Goal: Communication & Community: Answer question/provide support

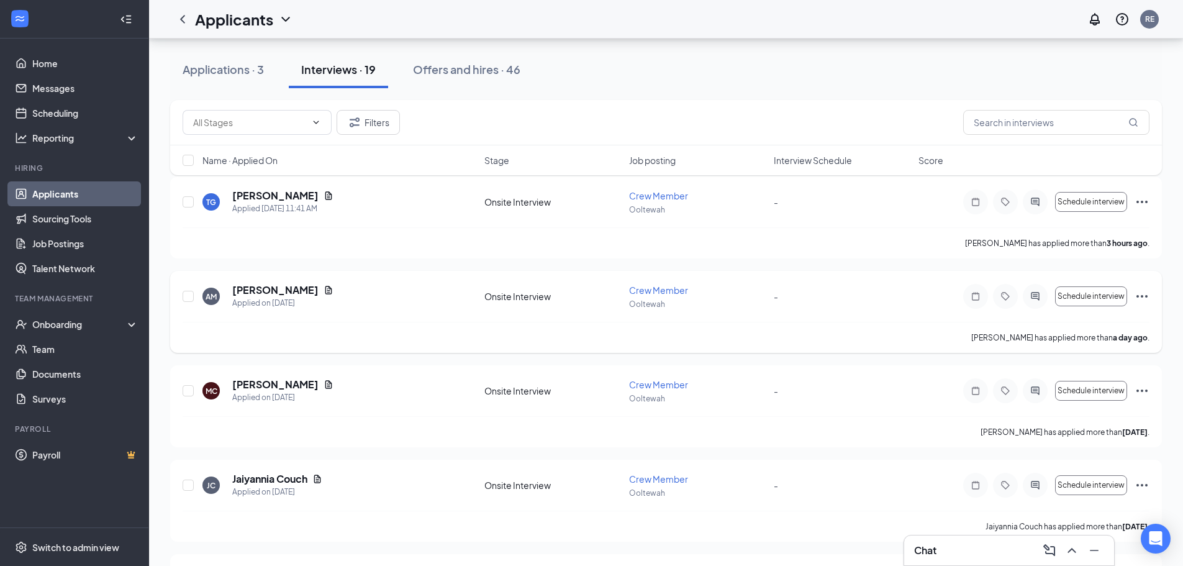
scroll to position [124, 0]
click at [944, 544] on div "Chat" at bounding box center [1009, 550] width 190 height 20
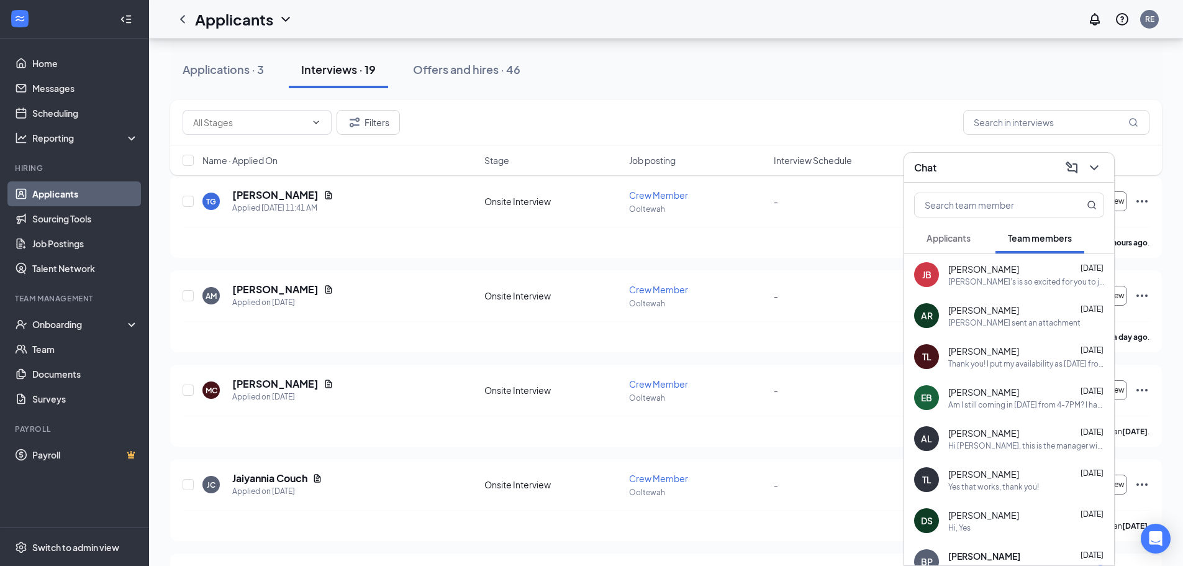
click at [969, 239] on span "Applicants" at bounding box center [948, 237] width 44 height 11
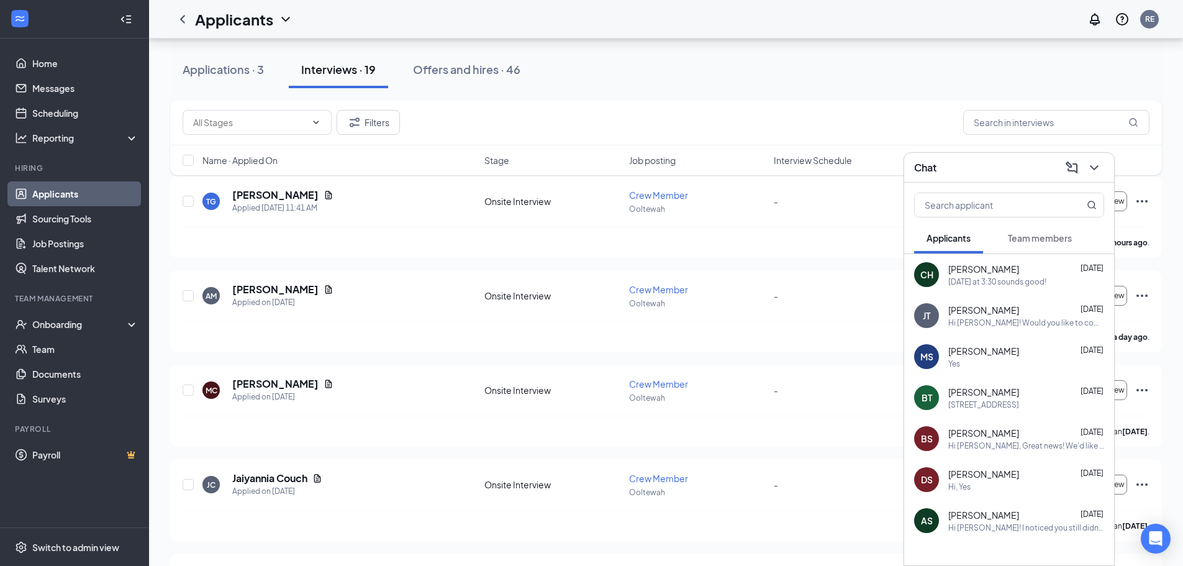
click at [1032, 233] on span "Team members" at bounding box center [1040, 237] width 64 height 11
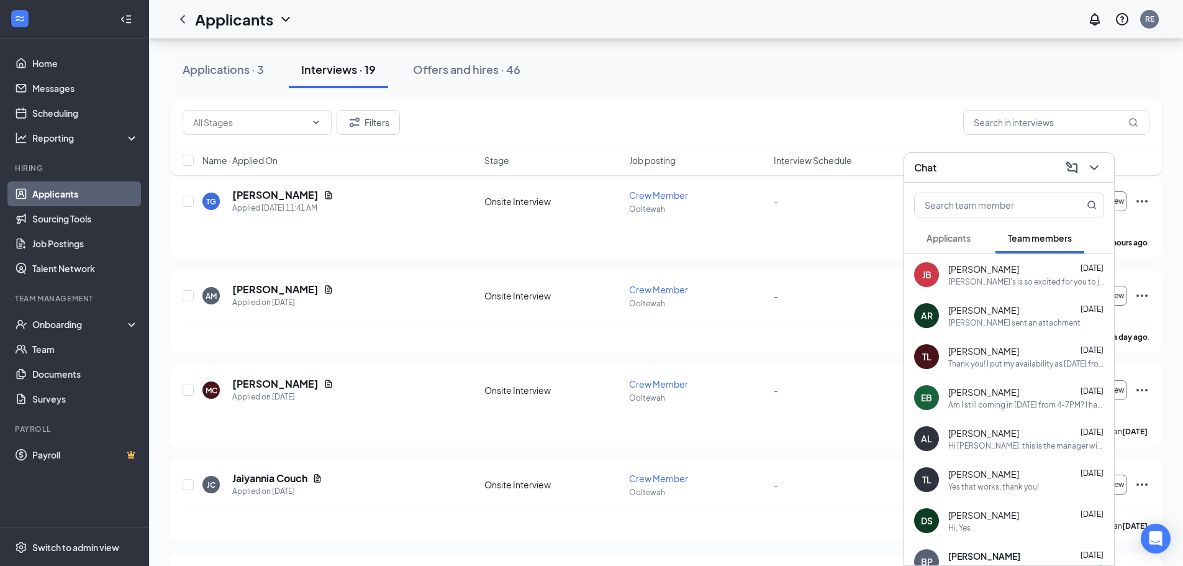
click at [952, 235] on span "Applicants" at bounding box center [948, 237] width 44 height 11
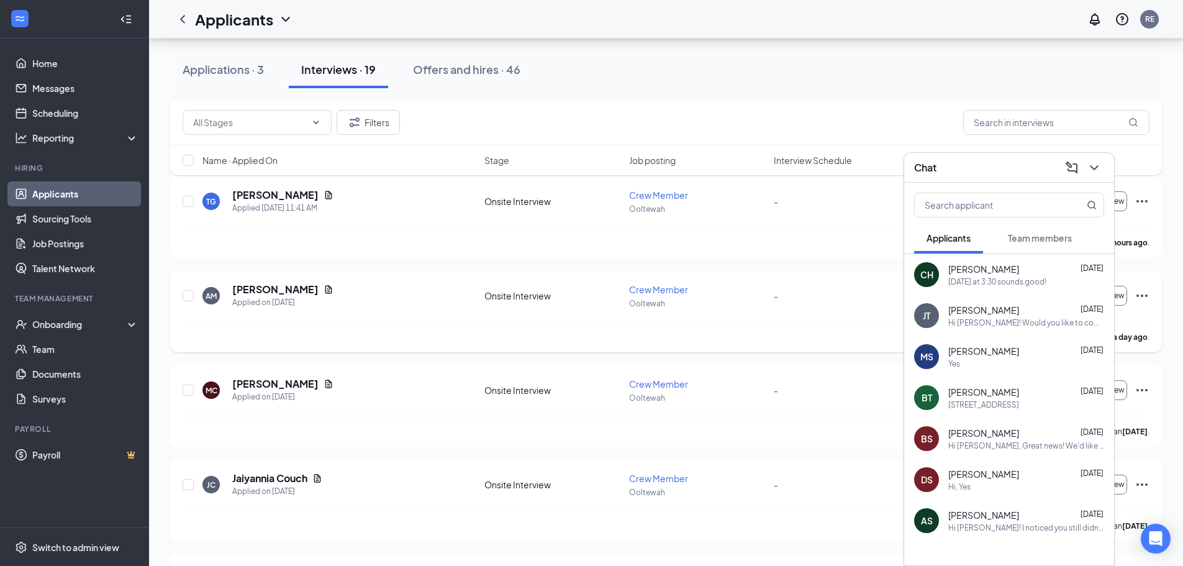
click at [263, 284] on h5 "[PERSON_NAME]" at bounding box center [275, 289] width 86 height 14
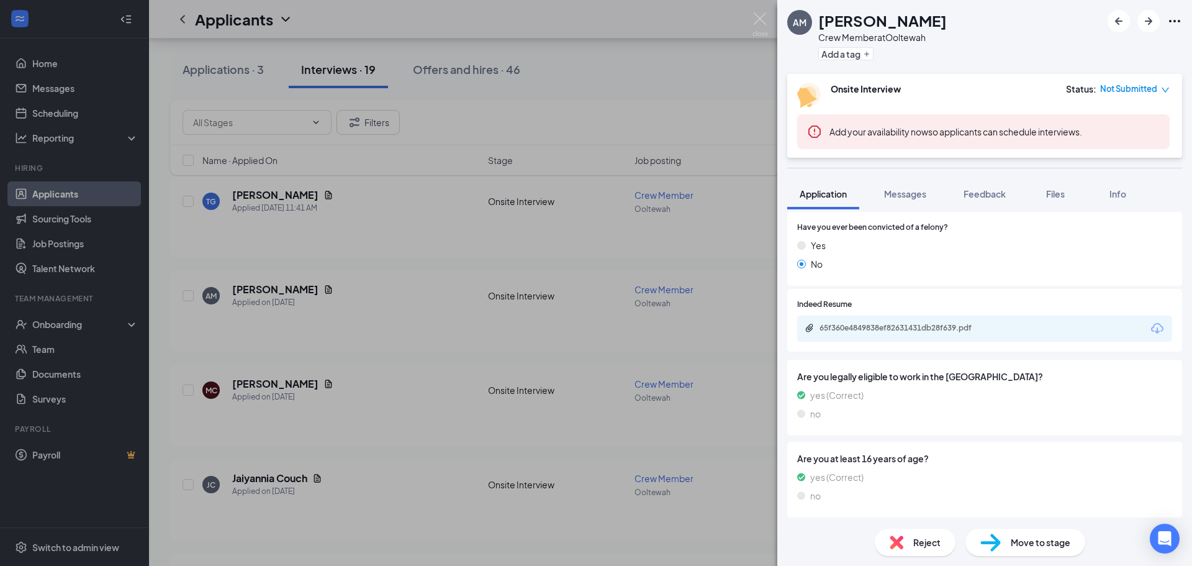
scroll to position [623, 0]
click at [461, 250] on div "AM [PERSON_NAME] Crew Member at Ooltewah Add a tag Onsite Interview Status : No…" at bounding box center [596, 283] width 1192 height 566
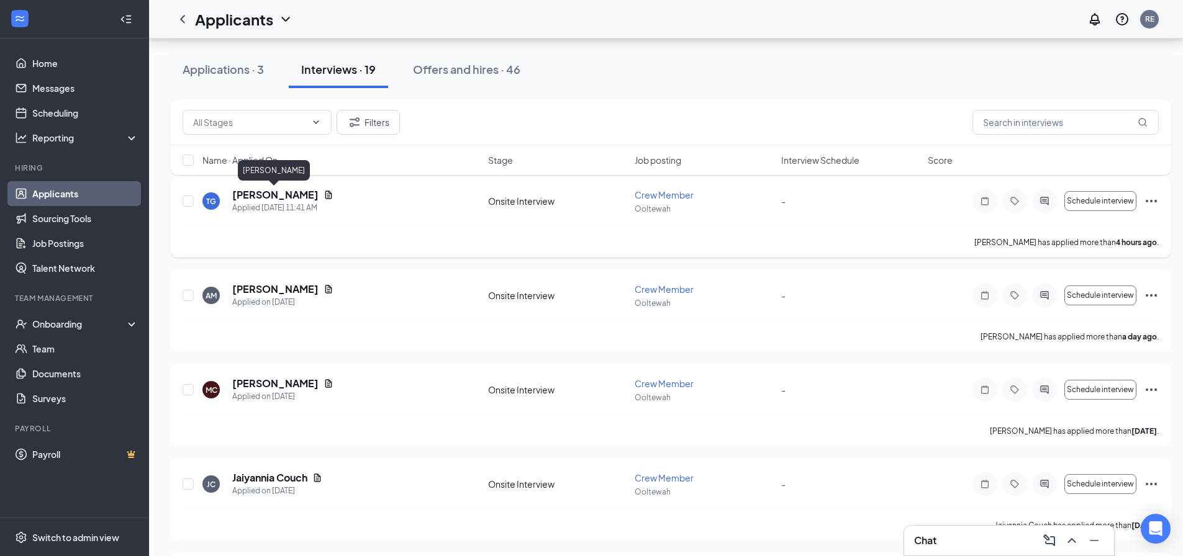
click at [294, 197] on h5 "[PERSON_NAME]" at bounding box center [275, 195] width 86 height 14
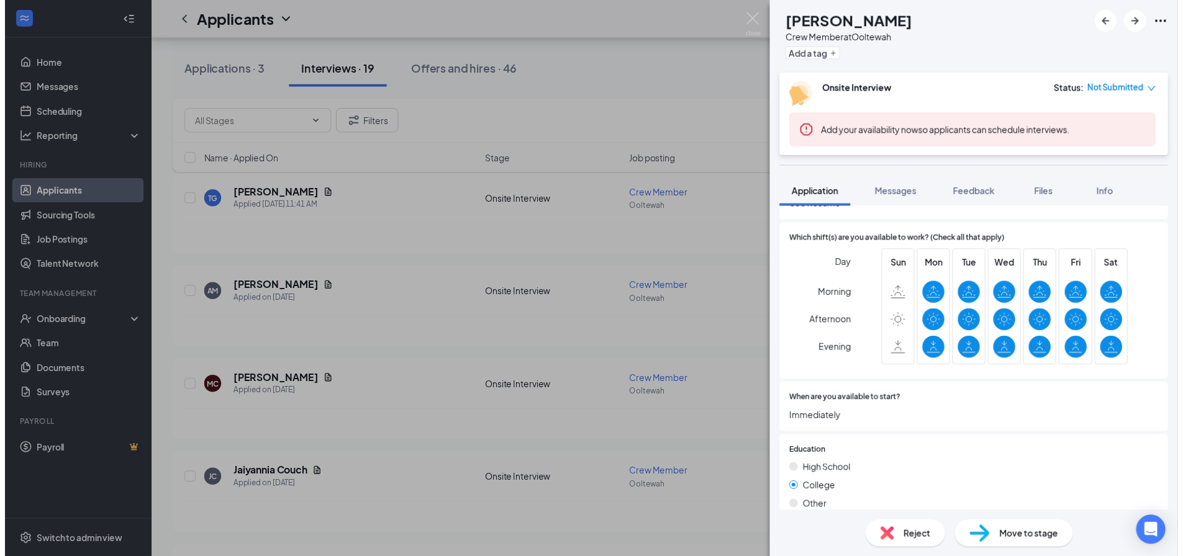
scroll to position [248, 0]
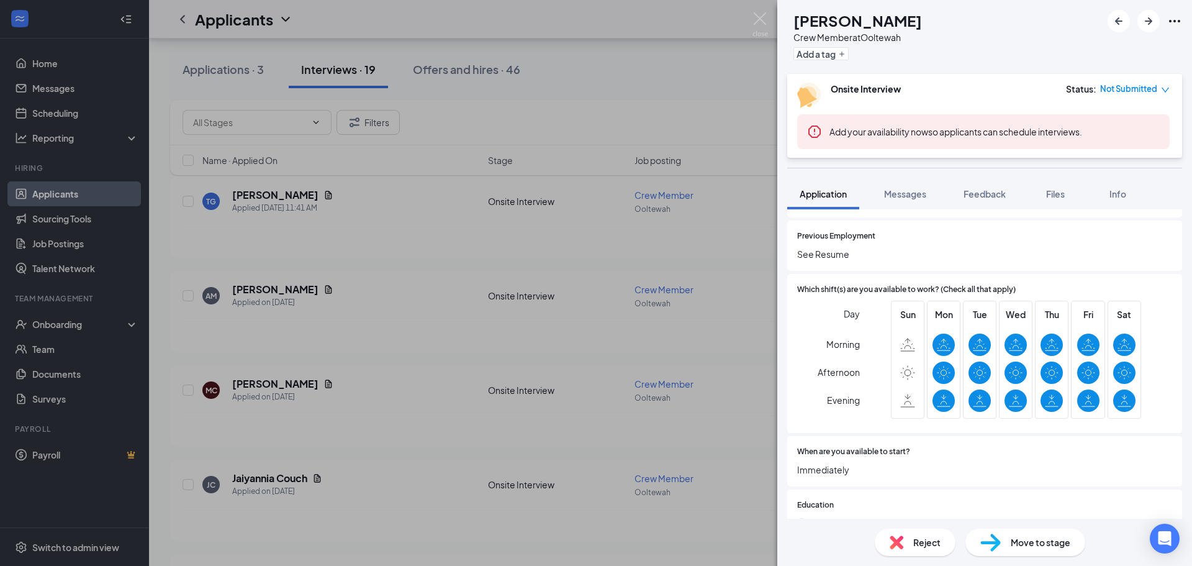
click at [706, 343] on div "TG [PERSON_NAME] Crew Member at Ooltewah Add a tag Onsite Interview Status : No…" at bounding box center [596, 283] width 1192 height 566
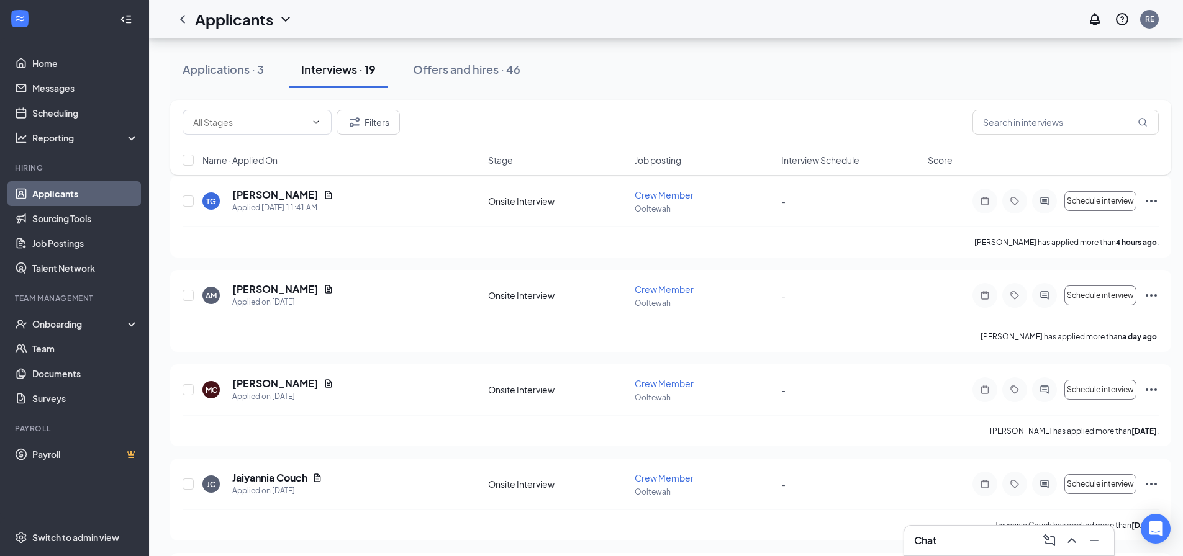
click at [955, 534] on div "Chat" at bounding box center [1009, 541] width 190 height 20
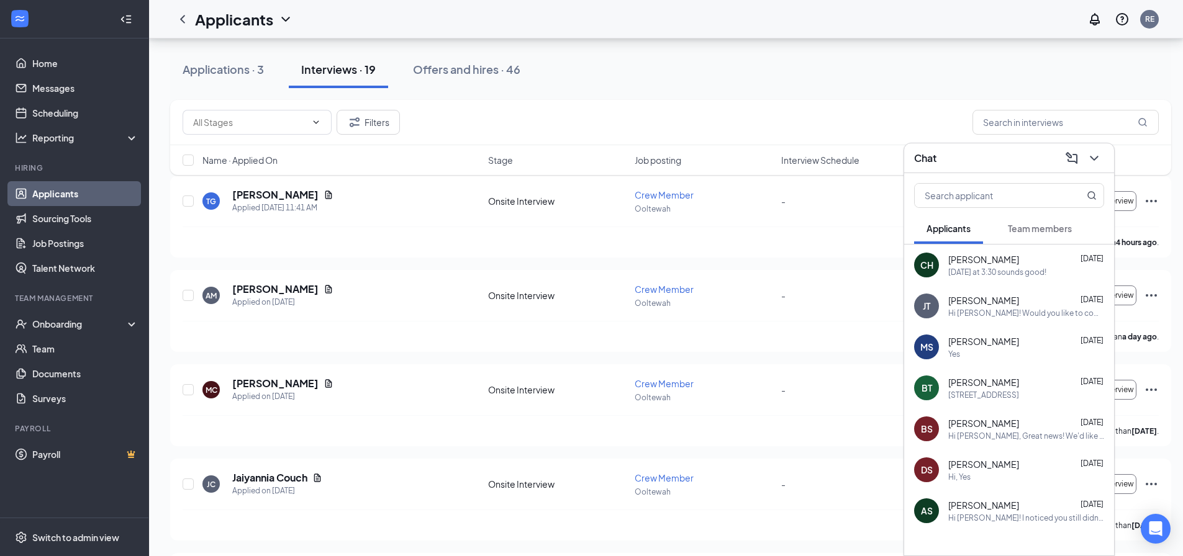
click at [1026, 228] on span "Team members" at bounding box center [1040, 228] width 64 height 11
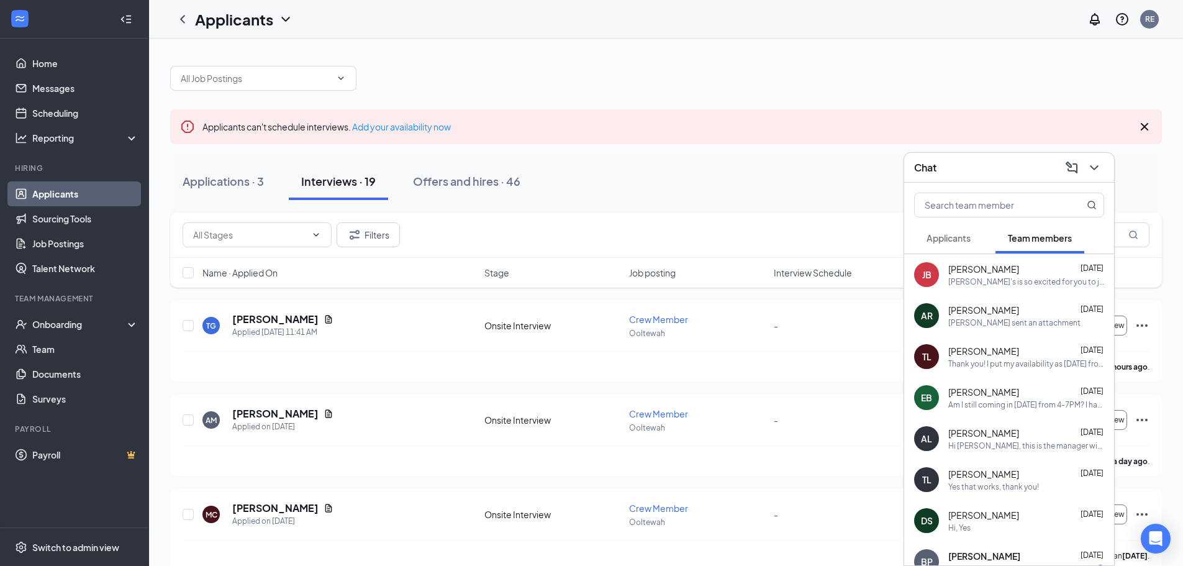
click at [934, 248] on button "Applicants" at bounding box center [948, 237] width 69 height 31
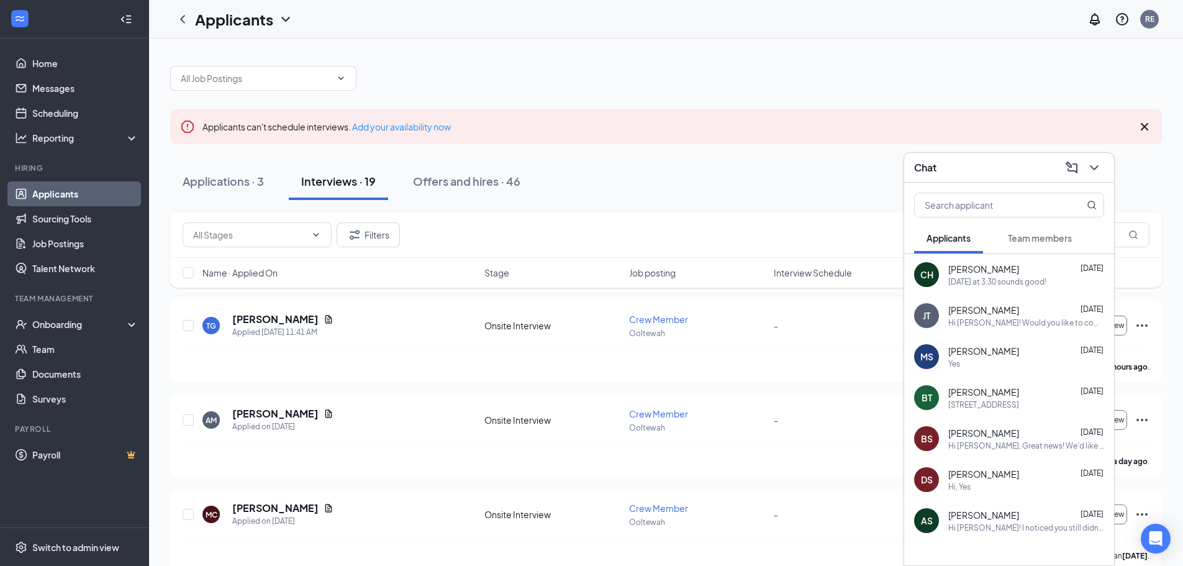
click at [1008, 234] on span "Team members" at bounding box center [1040, 237] width 64 height 11
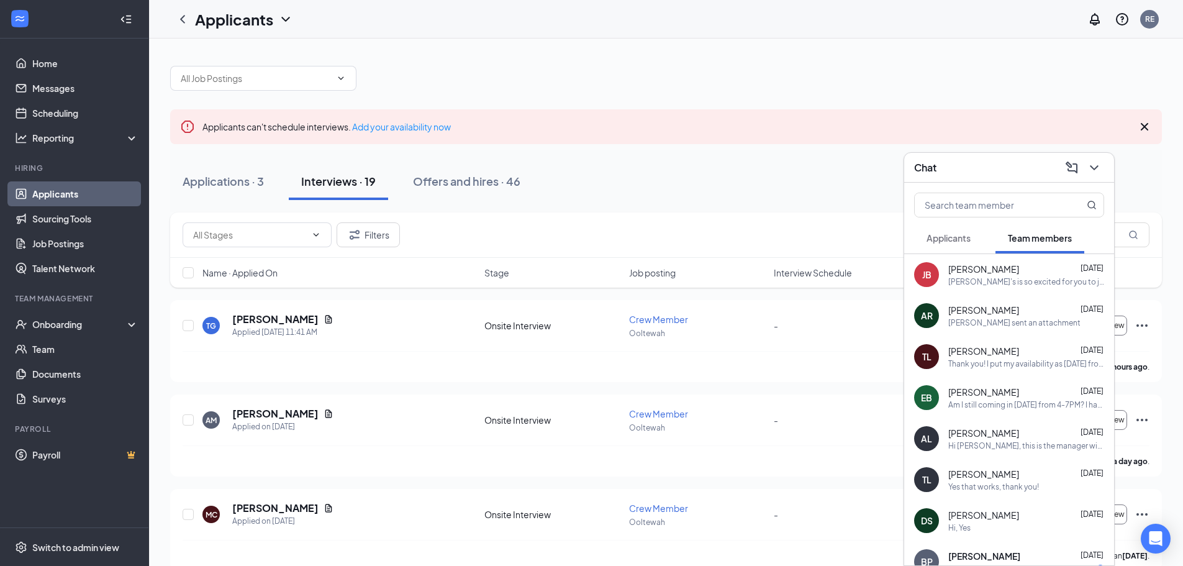
click at [962, 248] on button "Applicants" at bounding box center [948, 237] width 69 height 31
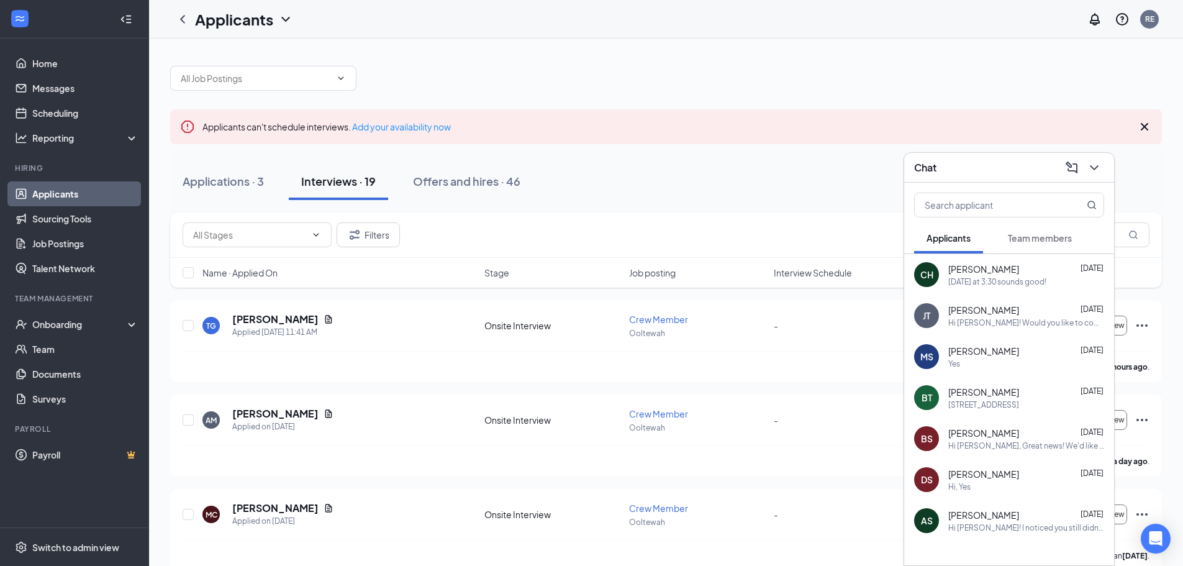
click at [1023, 237] on span "Team members" at bounding box center [1040, 237] width 64 height 11
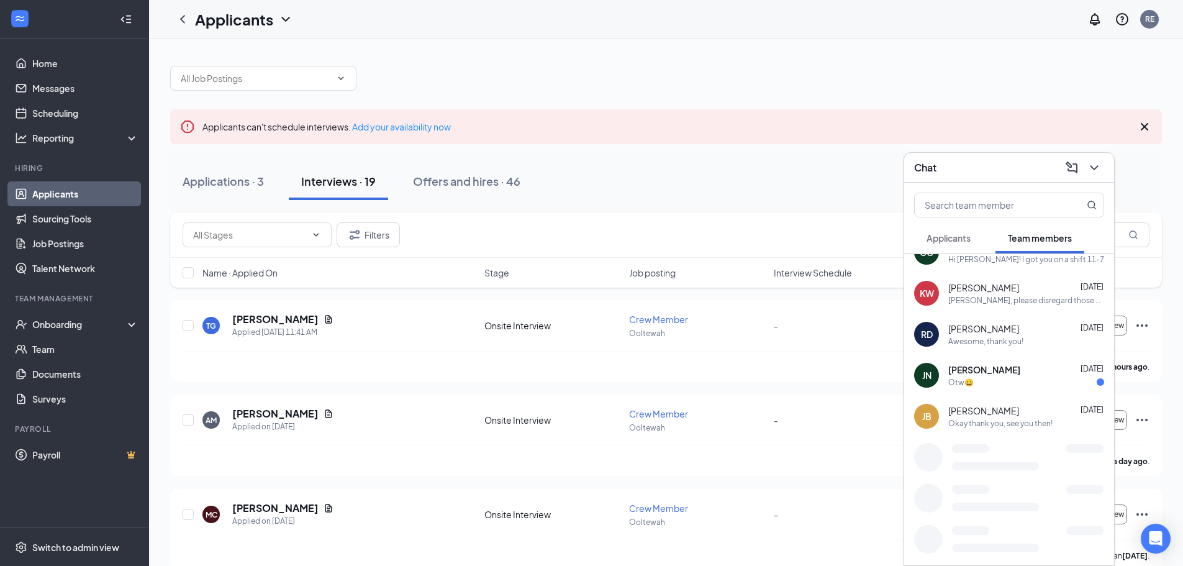
scroll to position [683, 0]
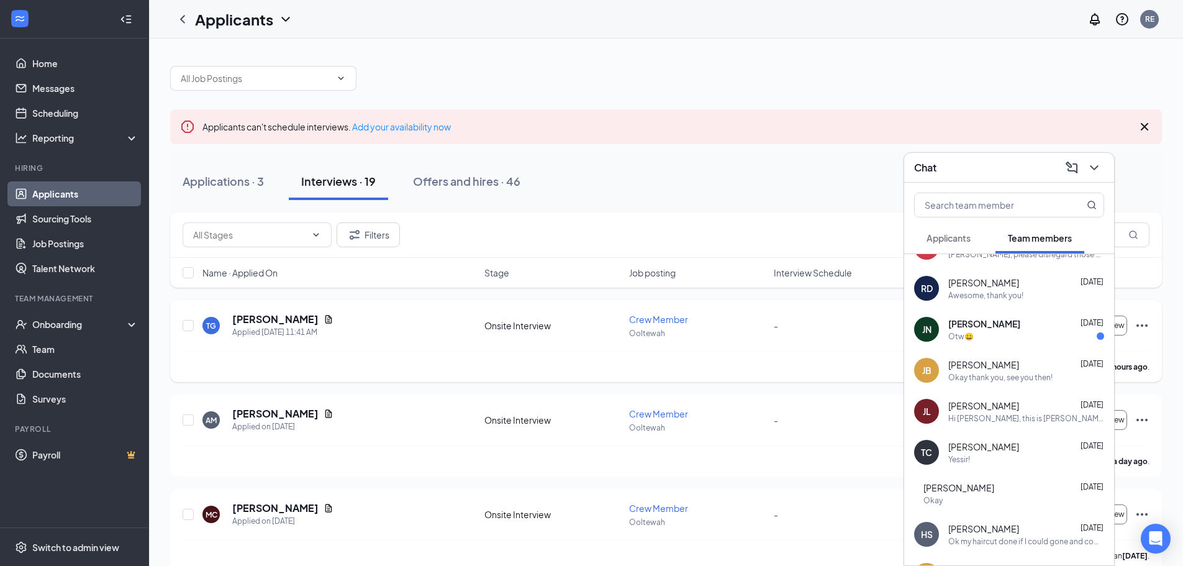
click at [400, 350] on div "TG [PERSON_NAME] Applied [DATE] 11:41 AM Onsite Interview Crew Member Ooltewah …" at bounding box center [666, 331] width 967 height 38
click at [1098, 168] on icon "ChevronDown" at bounding box center [1093, 167] width 15 height 15
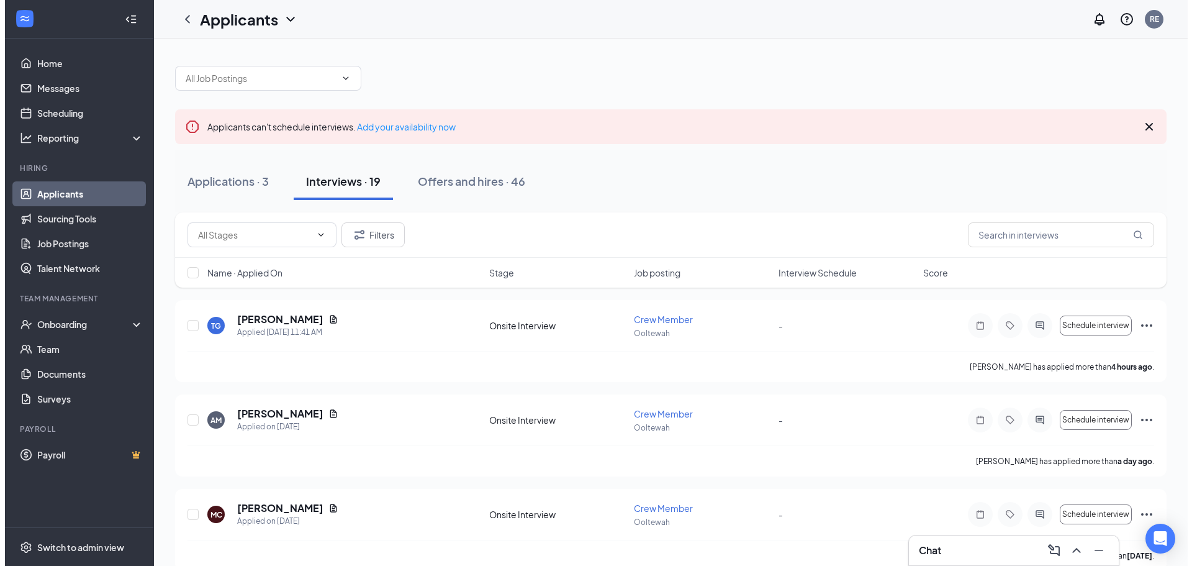
scroll to position [0, 0]
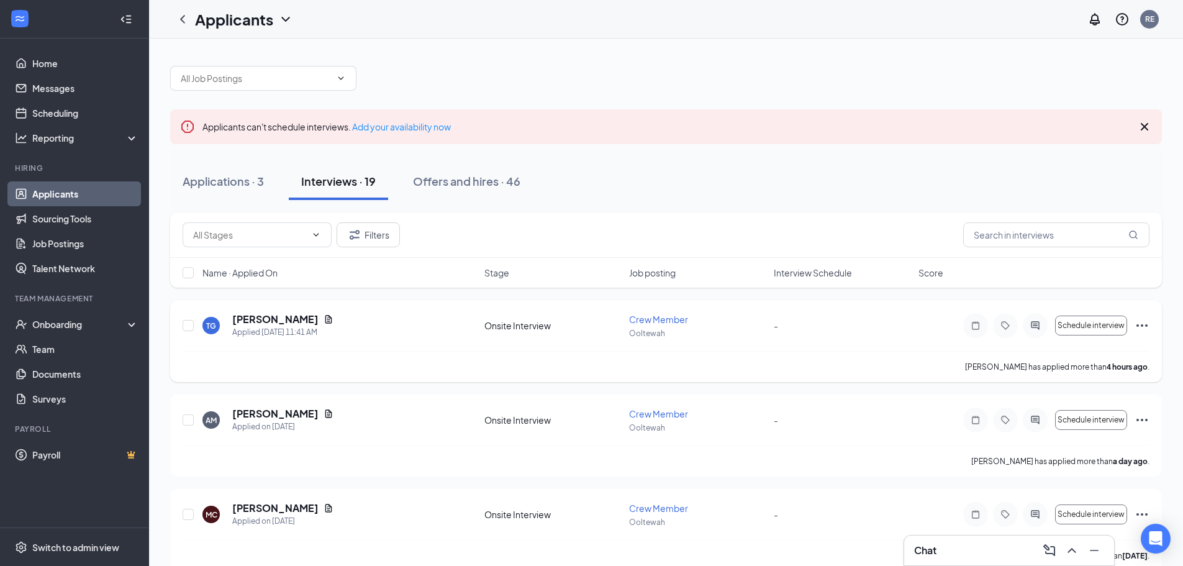
click at [1041, 318] on div at bounding box center [1034, 325] width 25 height 25
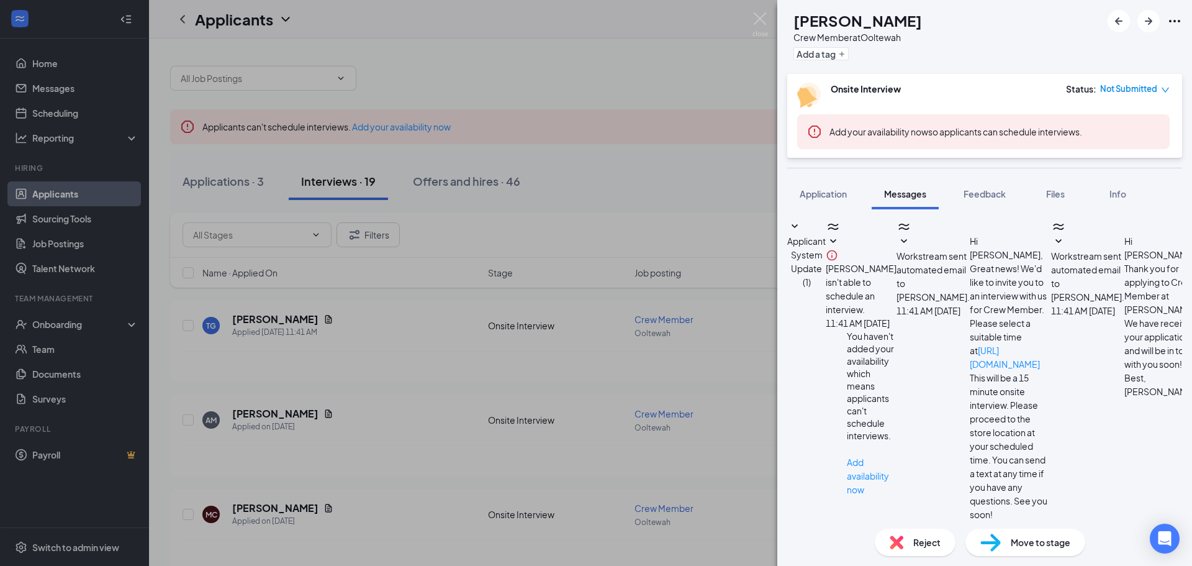
scroll to position [259, 0]
click at [477, 327] on div "TG [PERSON_NAME] Crew Member at Ooltewah Add a tag Onsite Interview Status : No…" at bounding box center [596, 283] width 1192 height 566
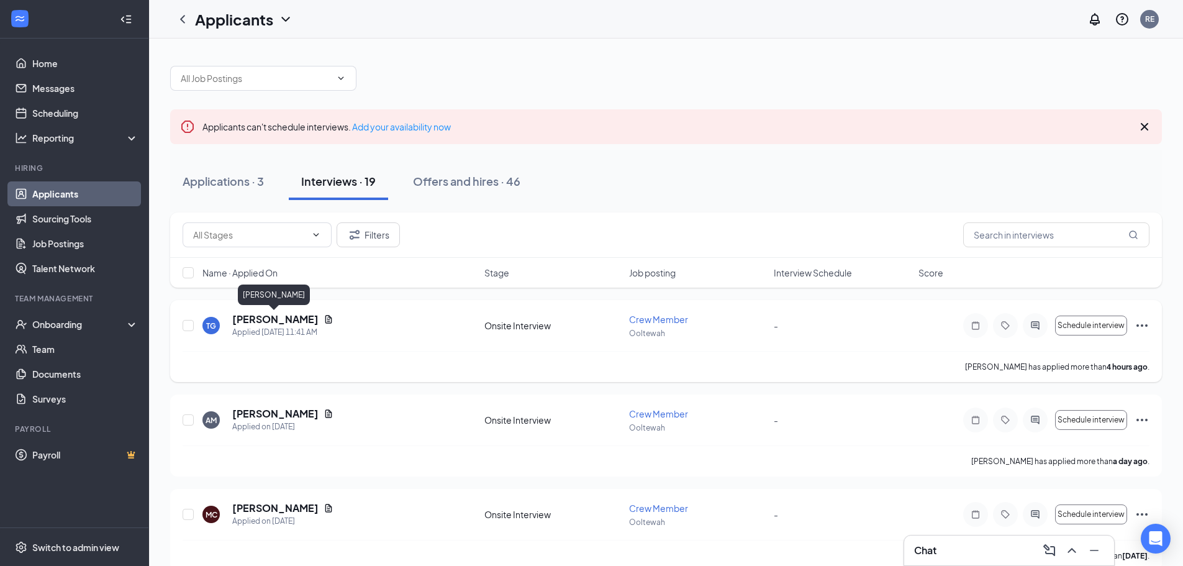
click at [276, 318] on h5 "[PERSON_NAME]" at bounding box center [275, 319] width 86 height 14
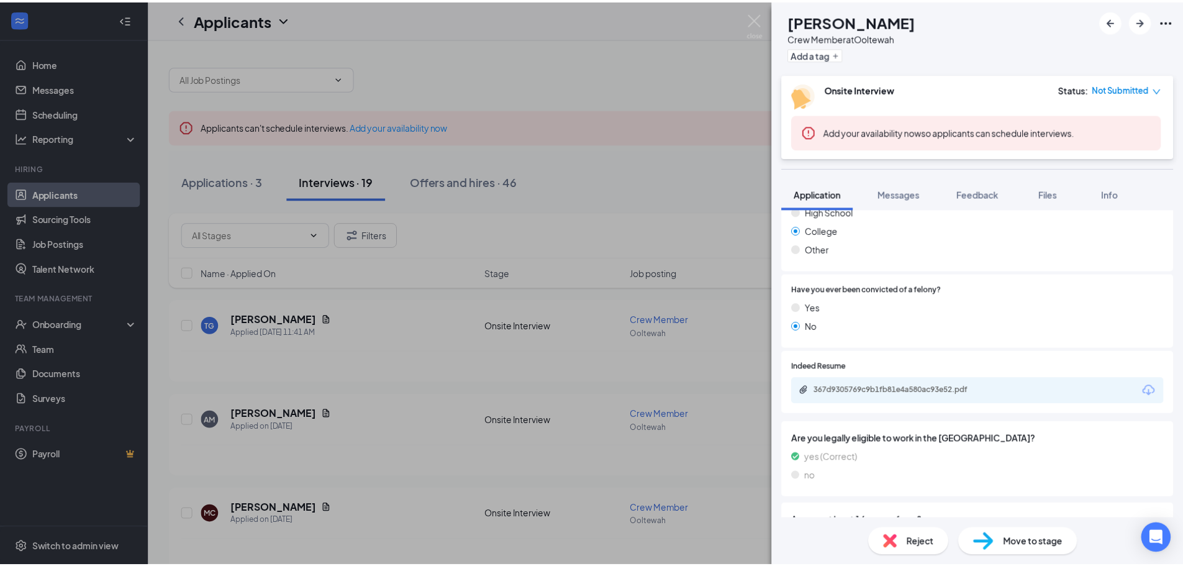
scroll to position [623, 0]
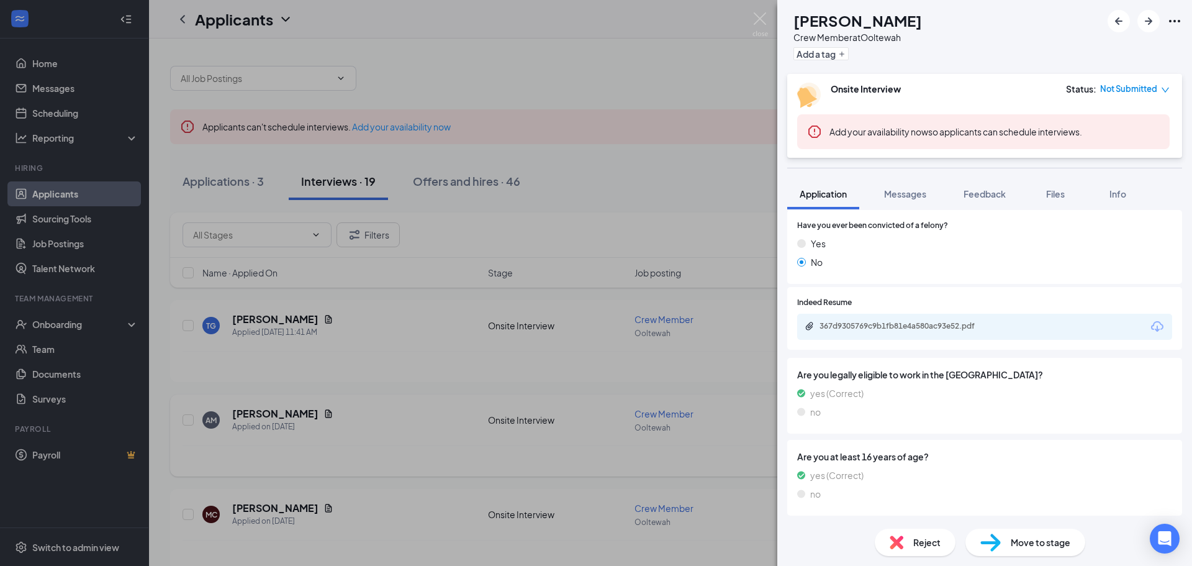
click at [438, 454] on div "TG [PERSON_NAME] Crew Member at Ooltewah Add a tag Onsite Interview Status : No…" at bounding box center [596, 283] width 1192 height 566
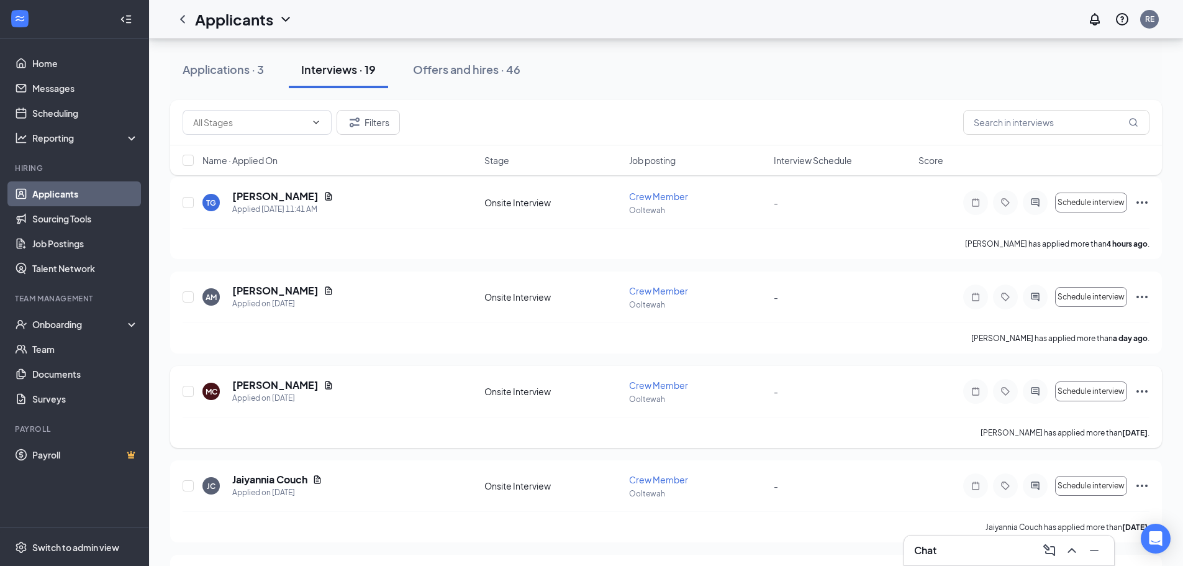
scroll to position [124, 0]
click at [939, 543] on div "Chat" at bounding box center [1009, 550] width 190 height 20
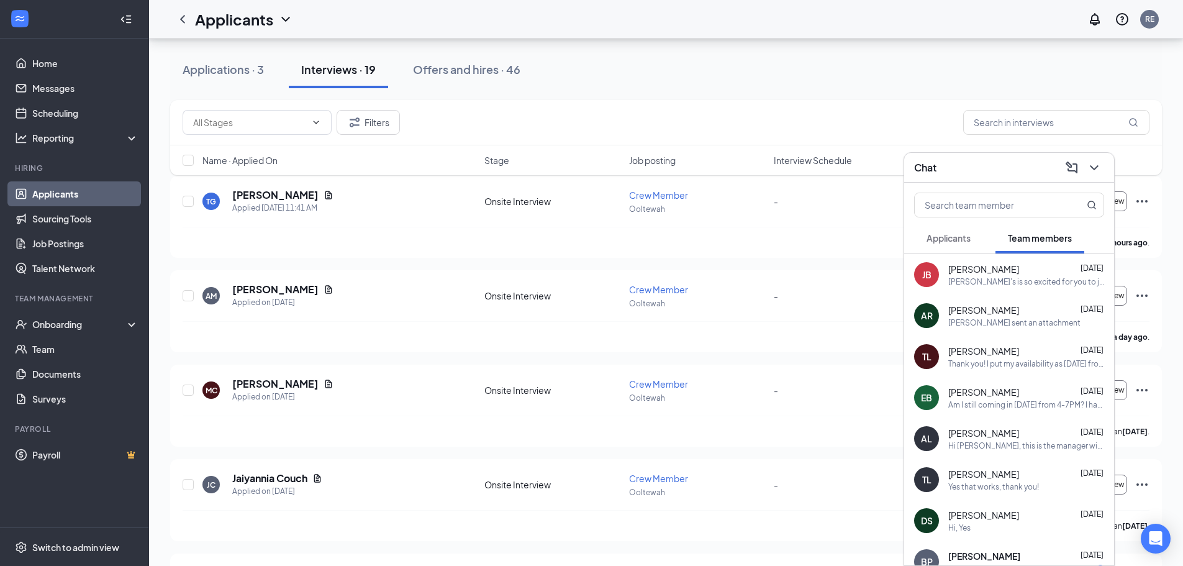
click at [941, 239] on span "Applicants" at bounding box center [948, 237] width 44 height 11
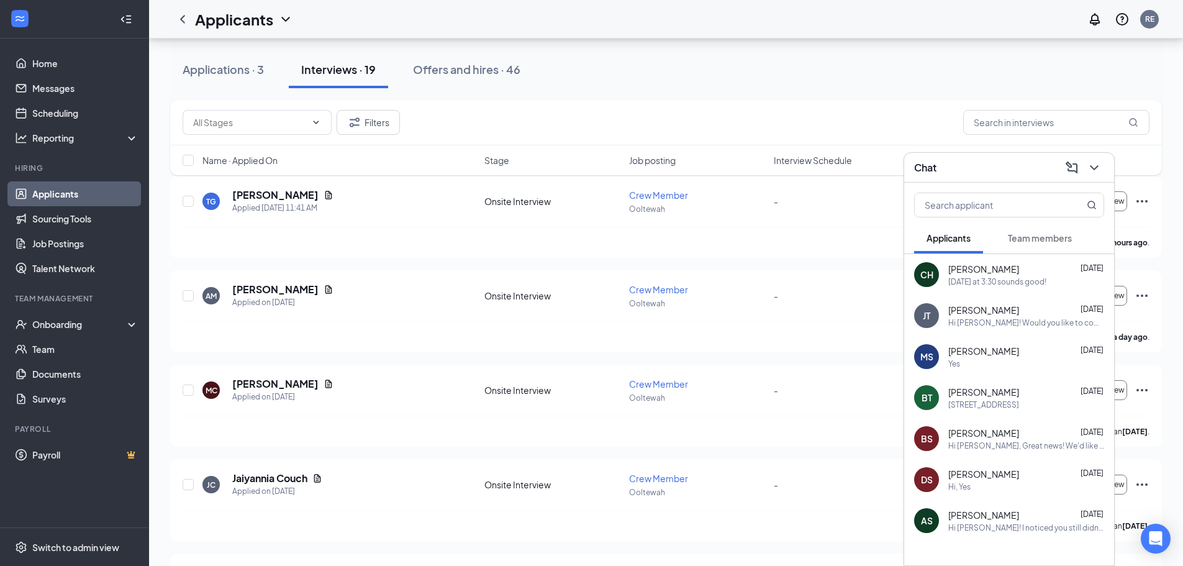
click at [977, 269] on span "[PERSON_NAME]" at bounding box center [983, 269] width 71 height 12
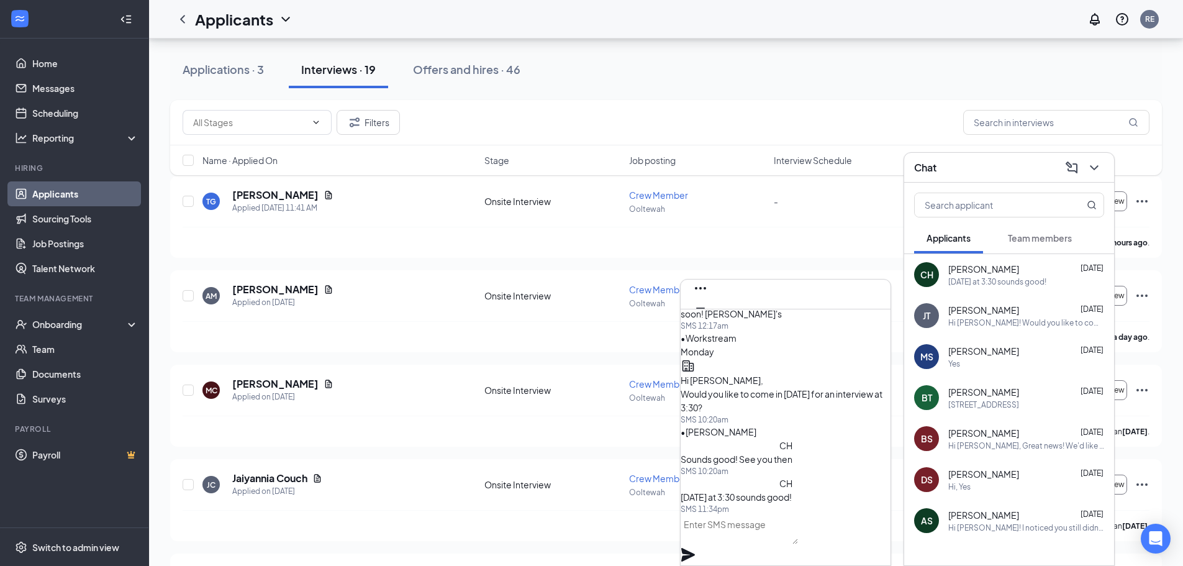
click at [700, 476] on div "CH" at bounding box center [785, 483] width 210 height 14
click at [779, 479] on div "CH" at bounding box center [785, 483] width 13 height 14
click at [711, 452] on div "Sounds good! See you then" at bounding box center [785, 459] width 210 height 14
click at [728, 277] on span "[PERSON_NAME]" at bounding box center [761, 271] width 143 height 11
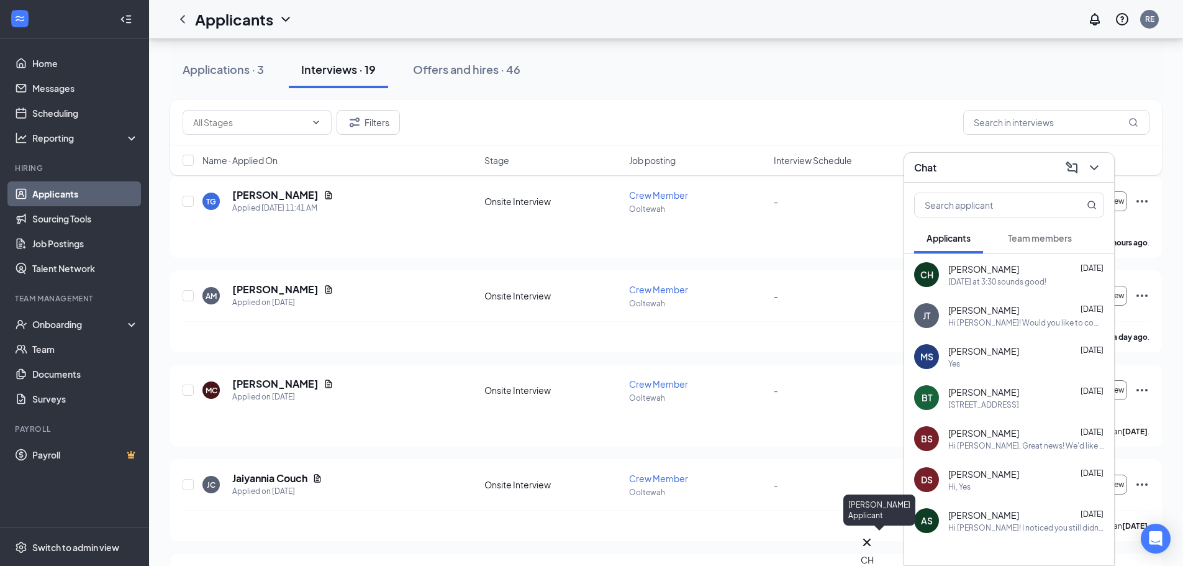
click at [863, 544] on div "CH" at bounding box center [866, 551] width 15 height 32
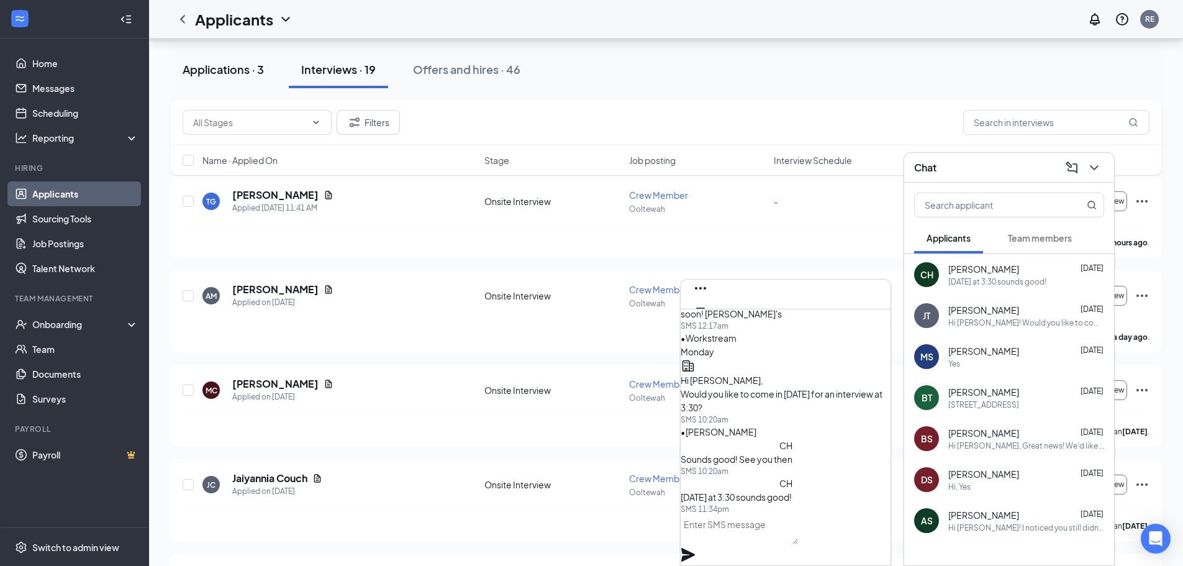
click at [202, 68] on div "Applications · 3" at bounding box center [223, 69] width 81 height 16
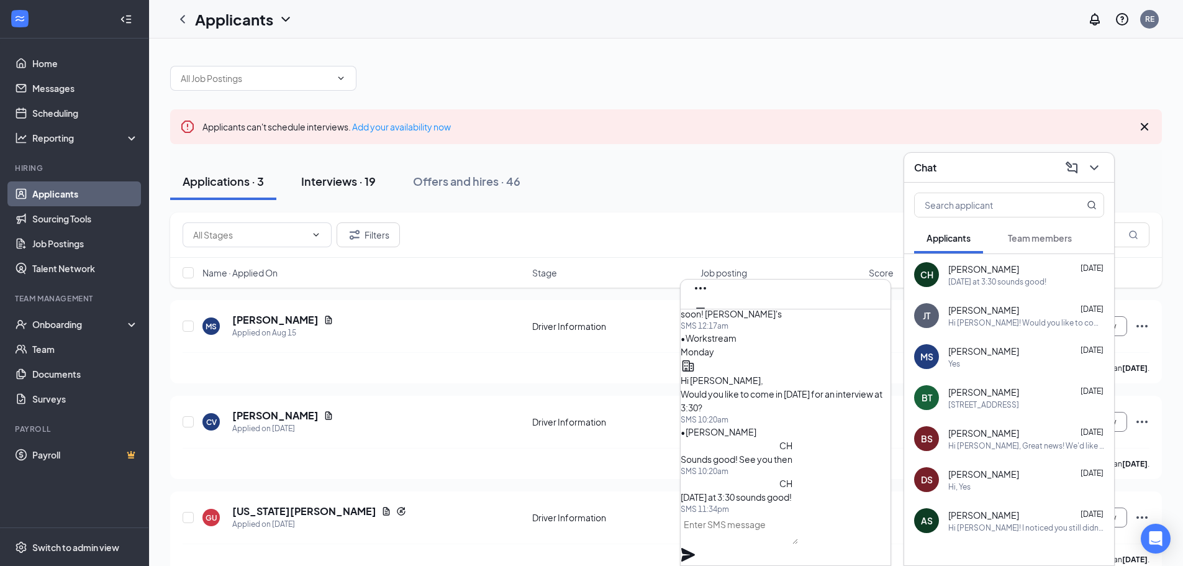
click at [323, 193] on button "Interviews · 19" at bounding box center [338, 181] width 99 height 37
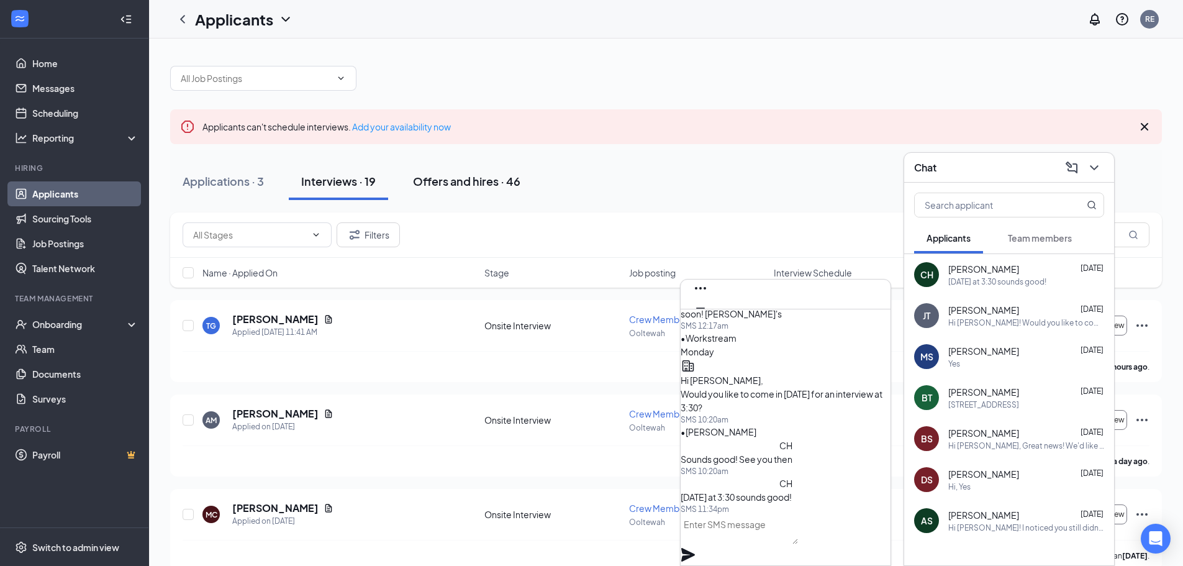
click at [455, 185] on div "Offers and hires · 46" at bounding box center [466, 181] width 107 height 16
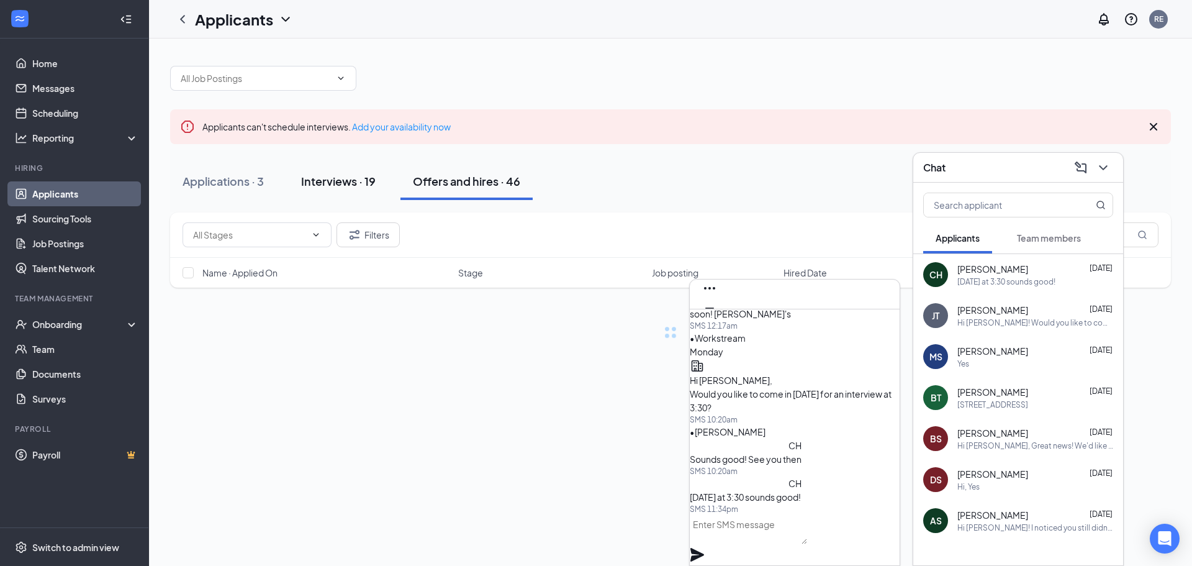
click at [330, 172] on button "Interviews · 19" at bounding box center [338, 181] width 99 height 37
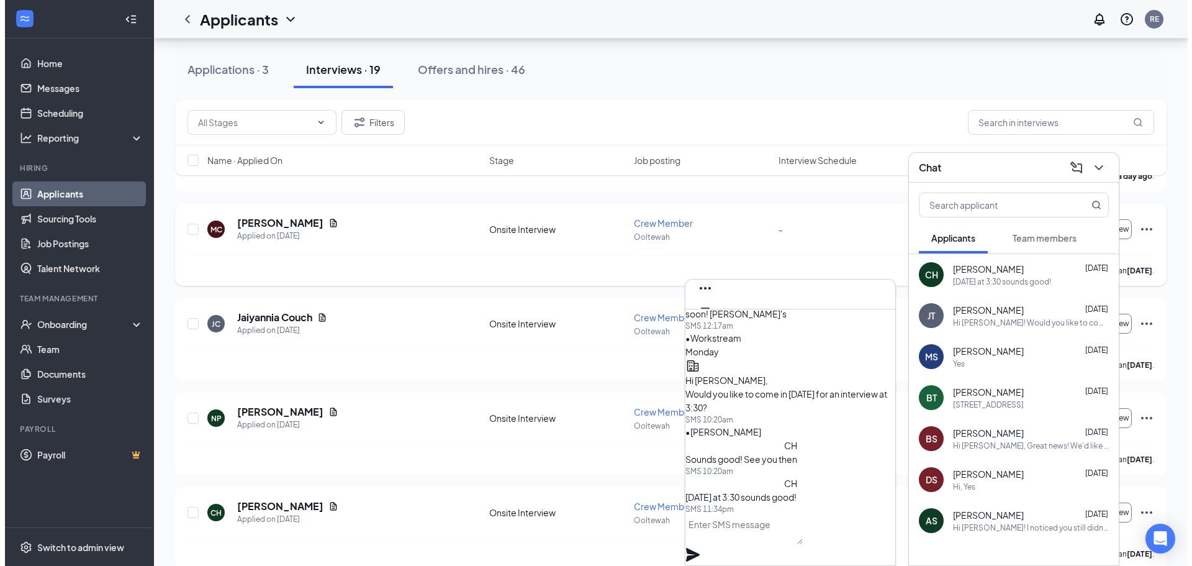
scroll to position [310, 0]
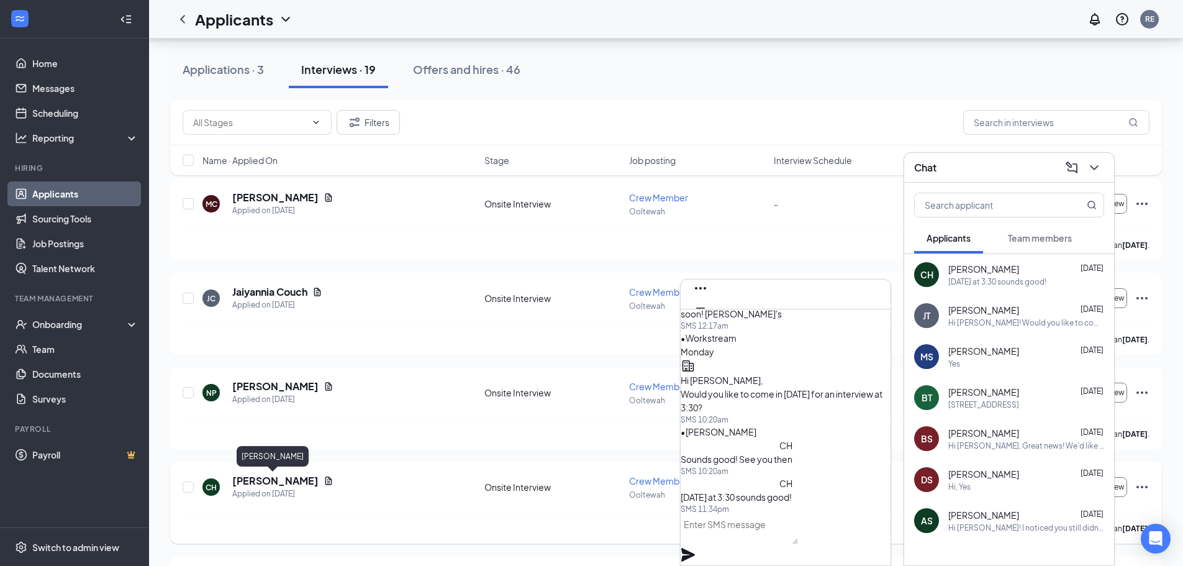
click at [255, 482] on h5 "[PERSON_NAME]" at bounding box center [275, 481] width 86 height 14
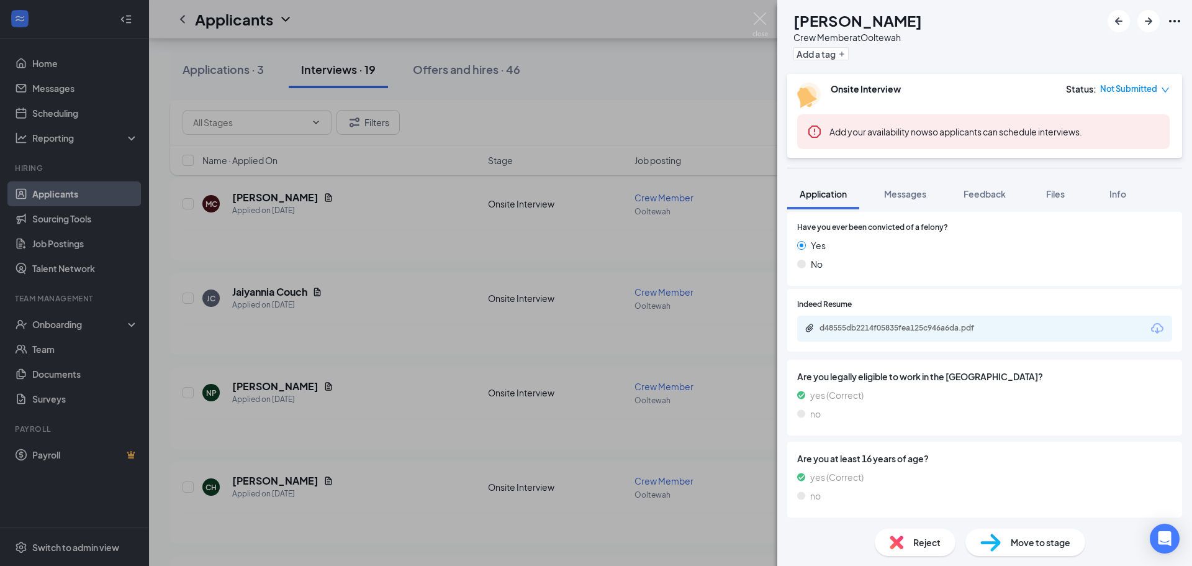
scroll to position [623, 0]
click at [880, 325] on div "d48555db2214f05835fea125c946a6da.pdf" at bounding box center [906, 326] width 174 height 10
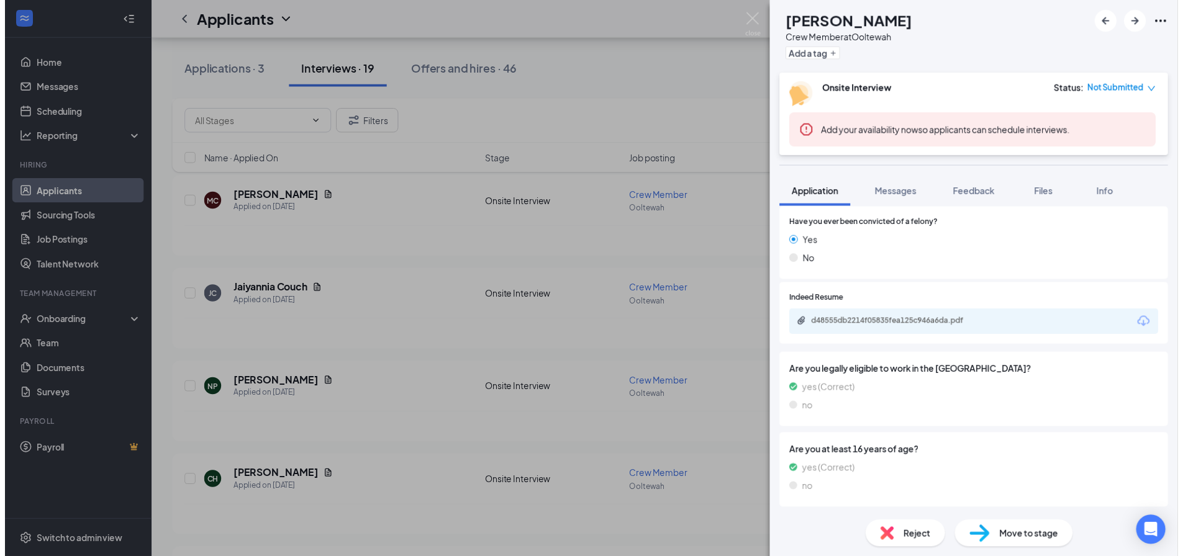
scroll to position [618, 0]
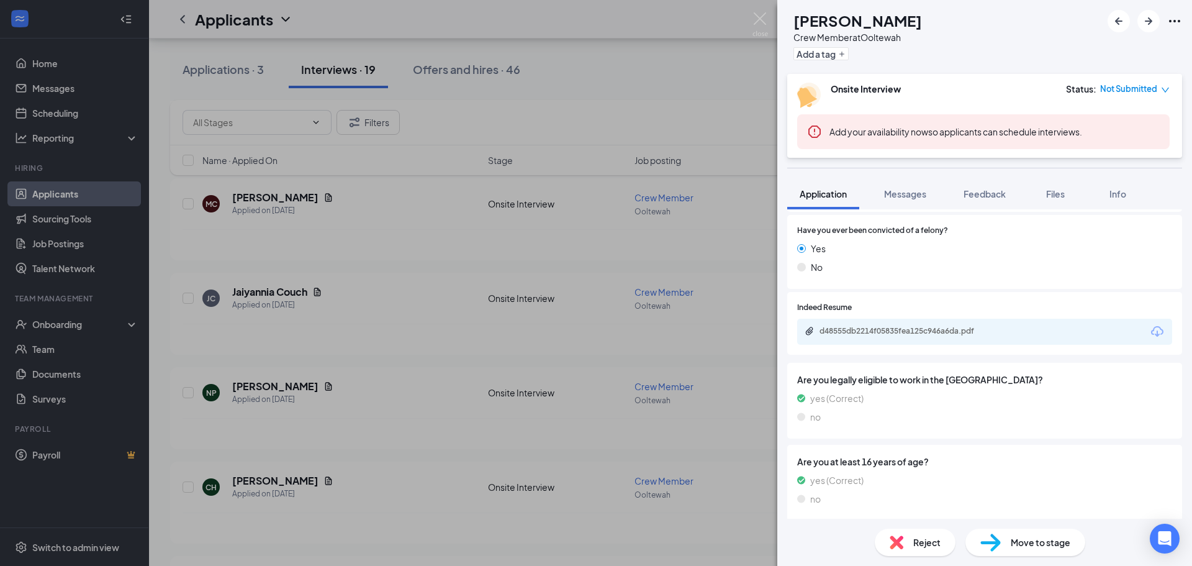
click at [698, 187] on div "CH [PERSON_NAME] Crew Member at Ooltewah Add a tag Onsite Interview Status : No…" at bounding box center [596, 283] width 1192 height 566
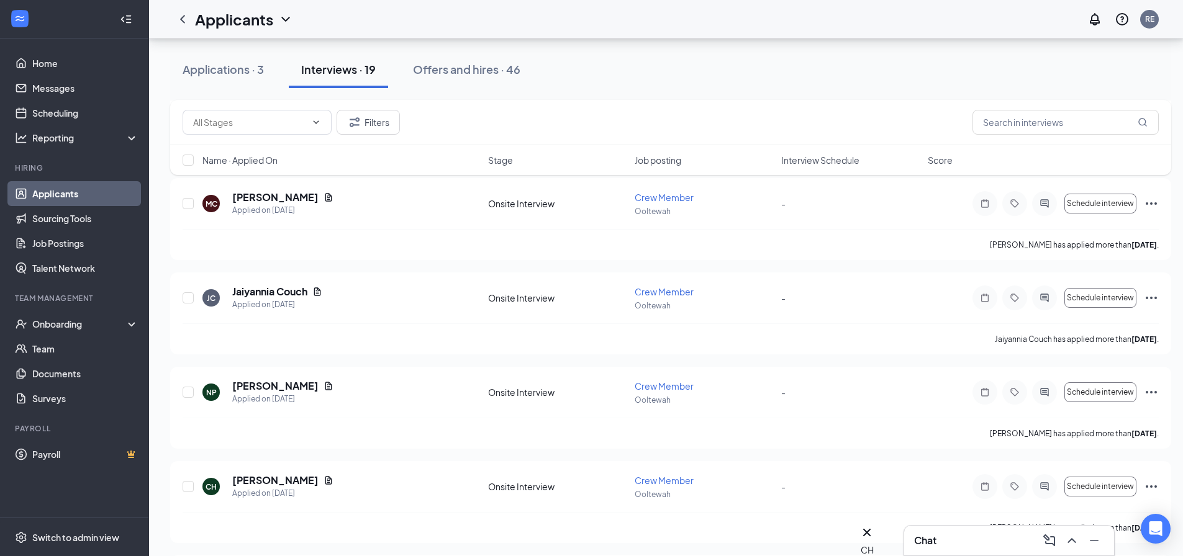
click at [981, 534] on div "Chat" at bounding box center [1009, 541] width 190 height 20
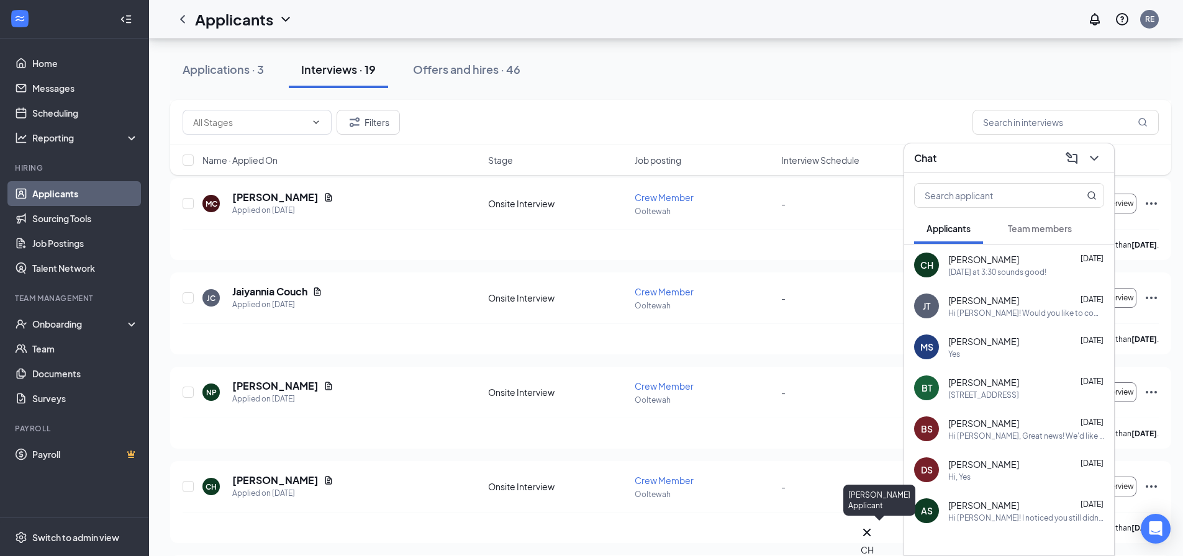
click at [870, 543] on div "CH" at bounding box center [866, 550] width 13 height 14
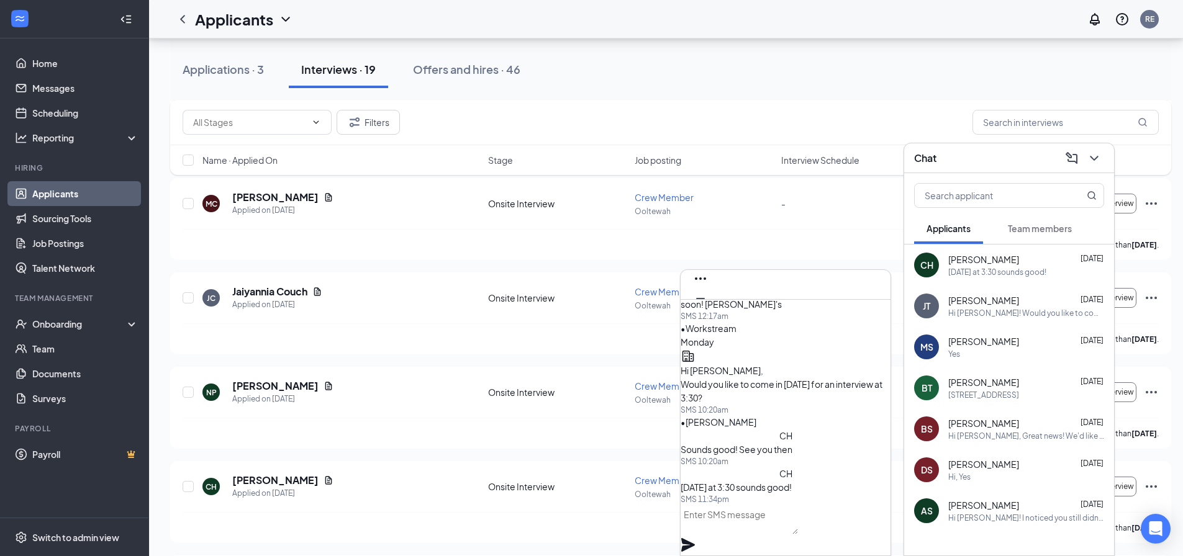
click at [721, 268] on span "[PERSON_NAME]" at bounding box center [761, 261] width 143 height 11
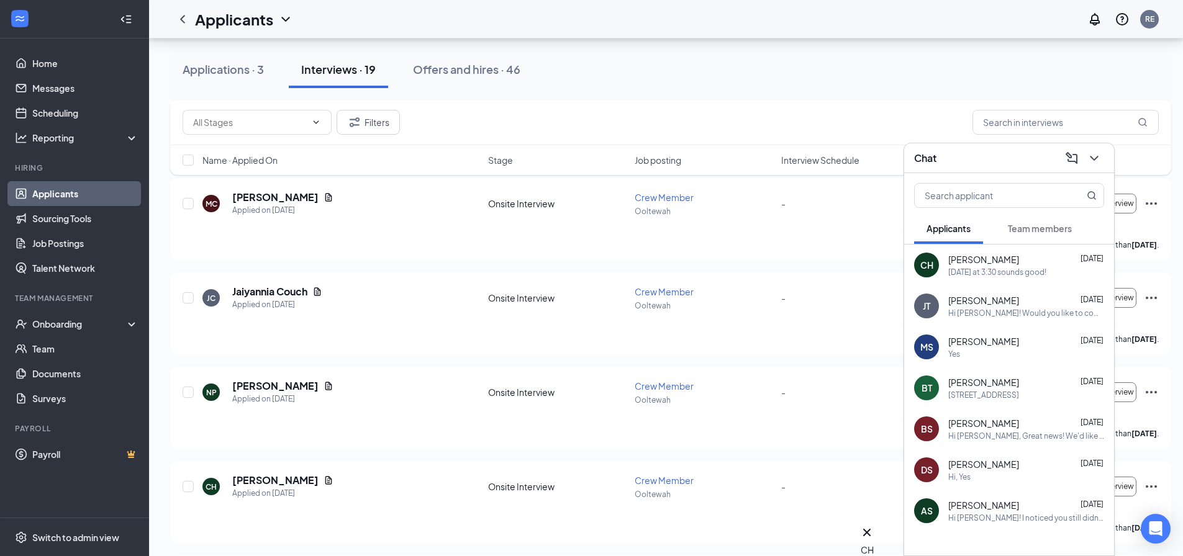
click at [992, 262] on span "[PERSON_NAME]" at bounding box center [983, 259] width 71 height 12
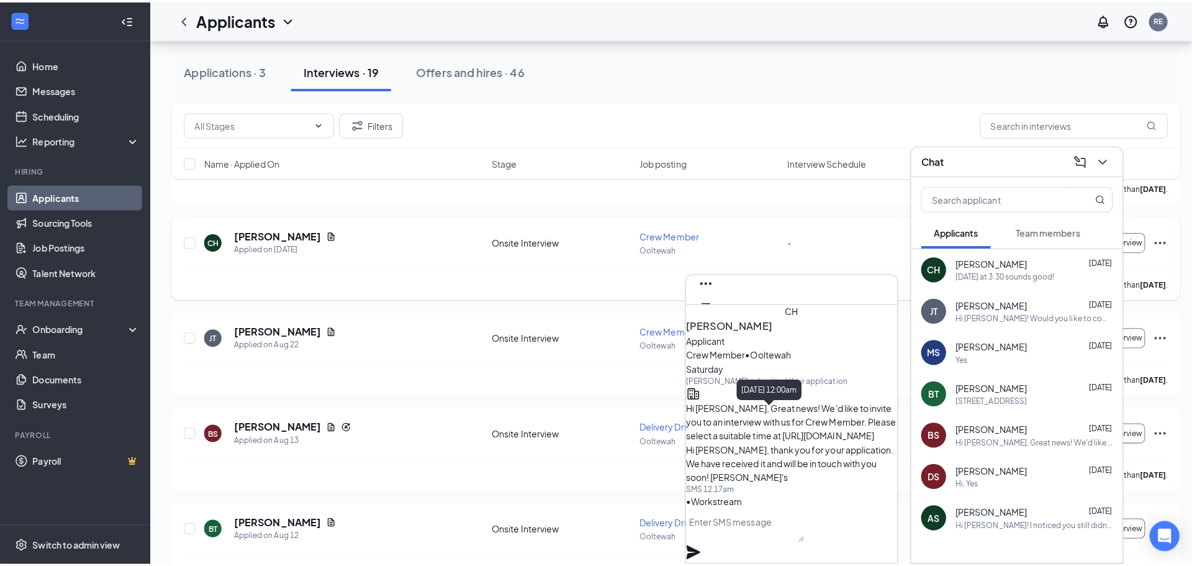
scroll to position [-424, 0]
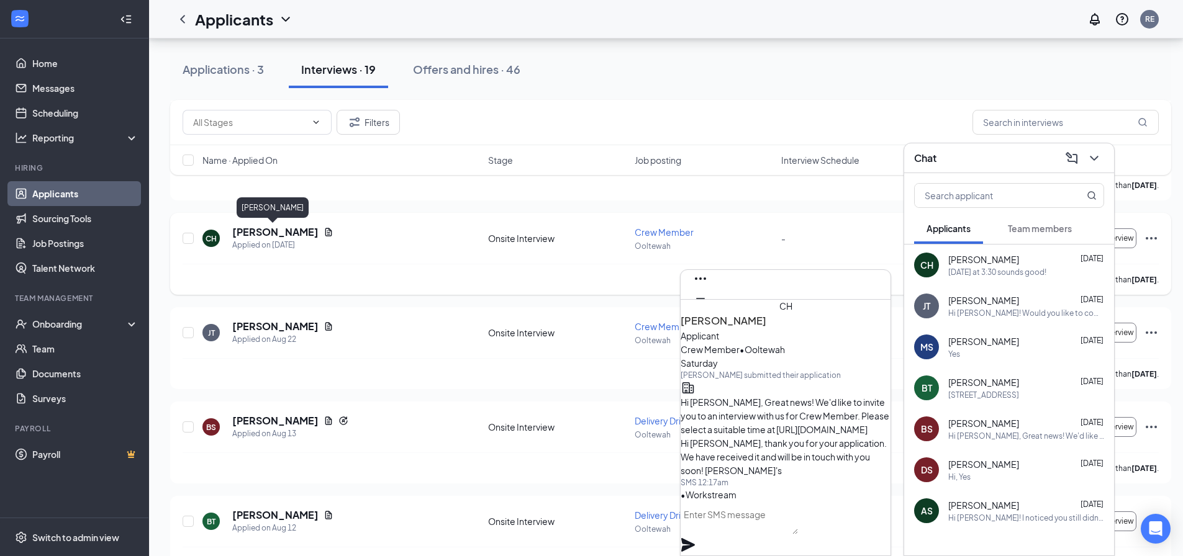
click at [271, 233] on h5 "[PERSON_NAME]" at bounding box center [275, 232] width 86 height 14
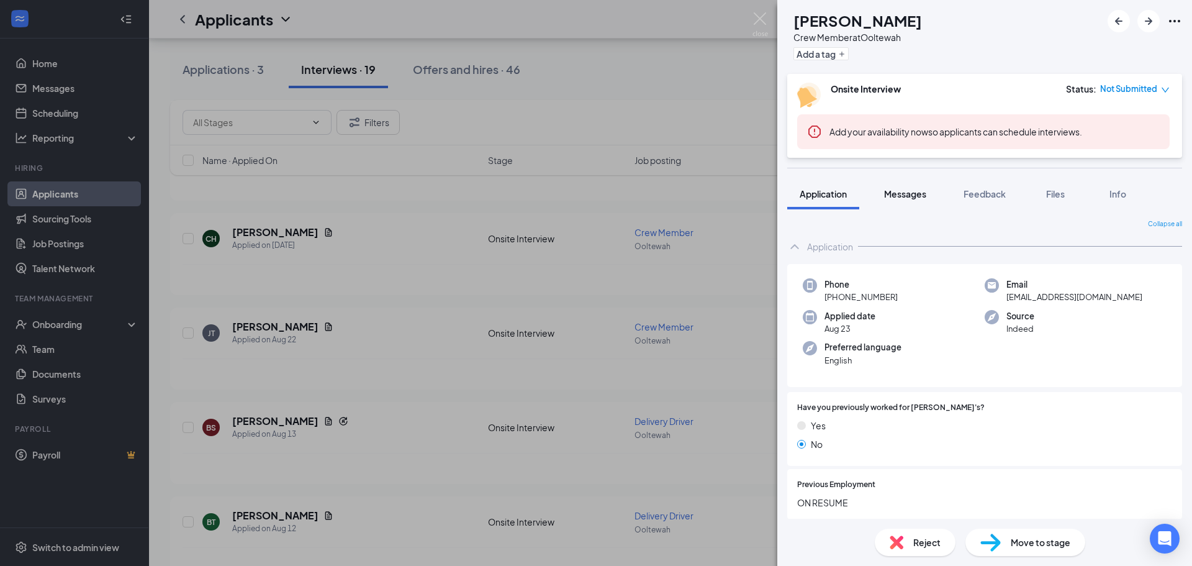
click at [920, 199] on div "Messages" at bounding box center [905, 193] width 42 height 12
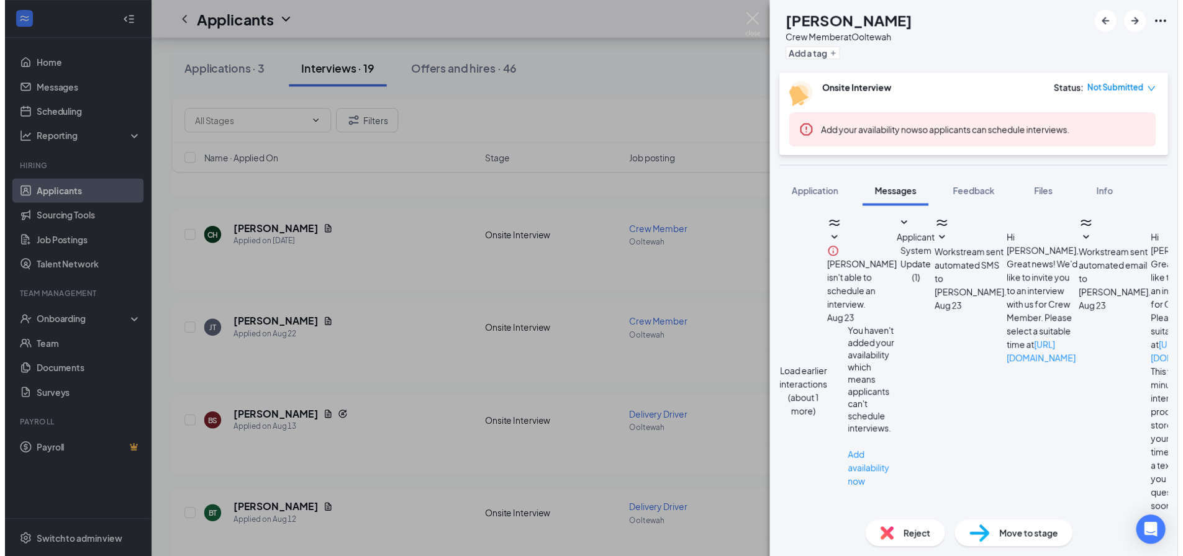
scroll to position [491, 0]
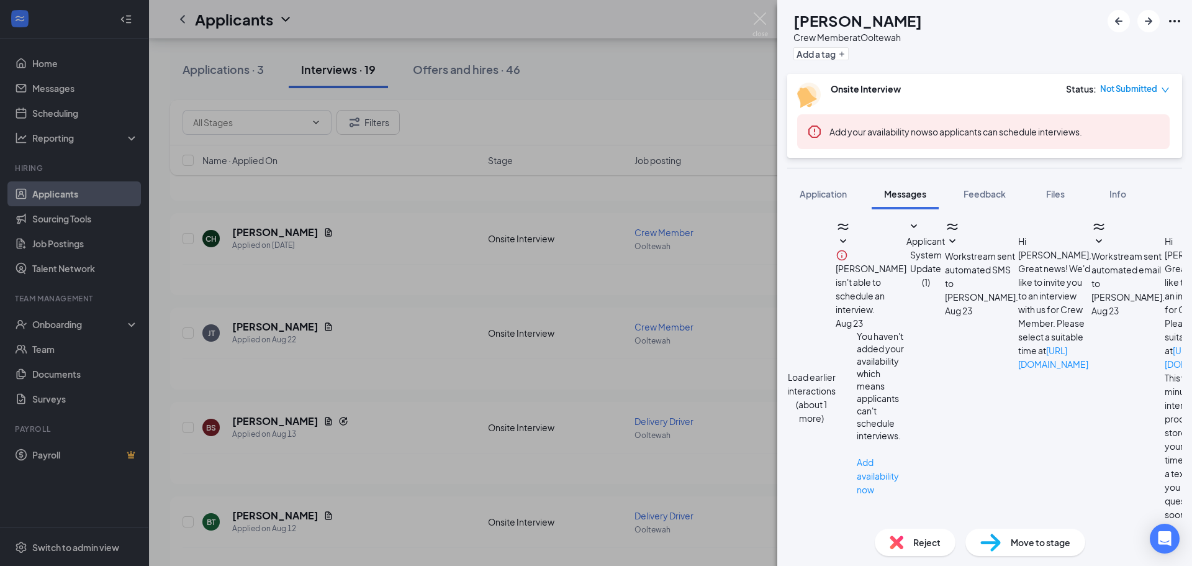
type textarea "Hey [PERSON_NAME], just wanted to see if you were still coming?"
drag, startPoint x: 1011, startPoint y: 414, endPoint x: 803, endPoint y: 427, distance: 208.4
click at [757, 316] on div "CH [PERSON_NAME] Crew Member at Ooltewah Add a tag Onsite Interview Status : No…" at bounding box center [596, 283] width 1192 height 566
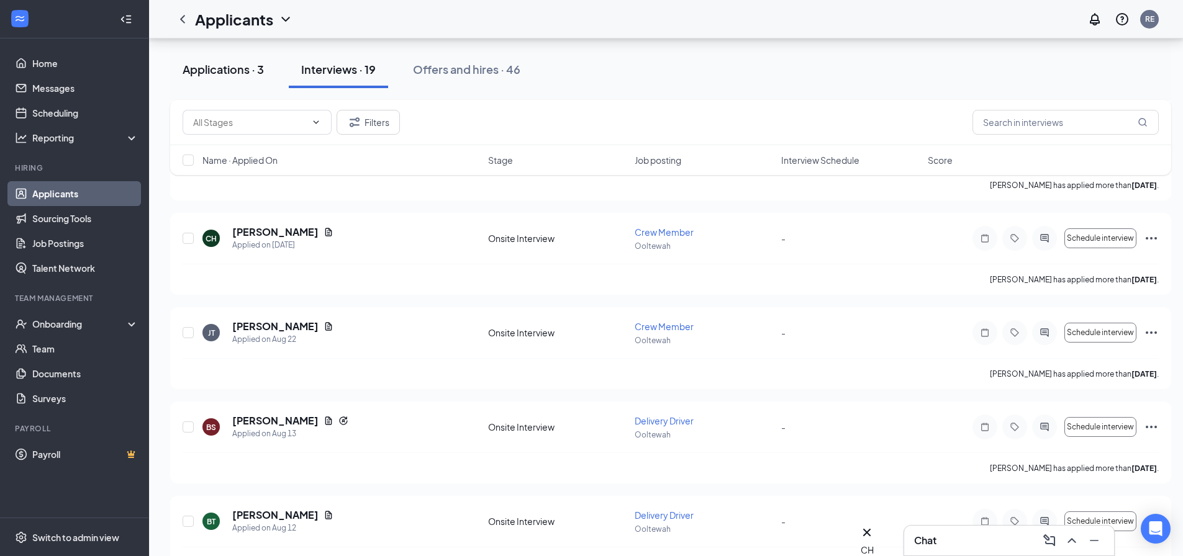
click at [236, 73] on div "Applications · 3" at bounding box center [223, 69] width 81 height 16
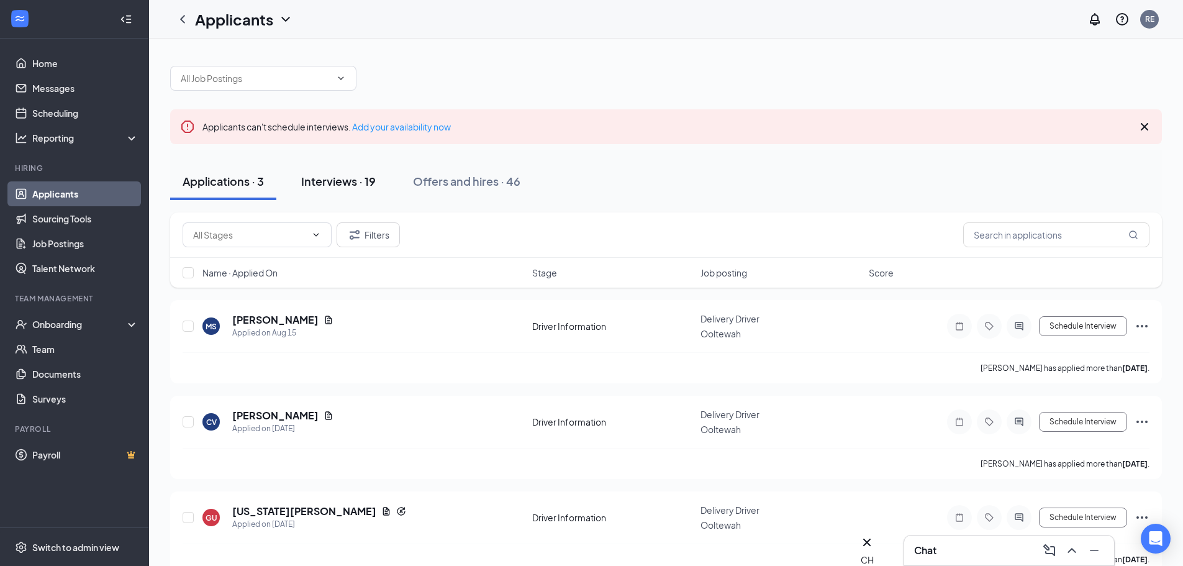
click at [363, 194] on button "Interviews · 19" at bounding box center [338, 181] width 99 height 37
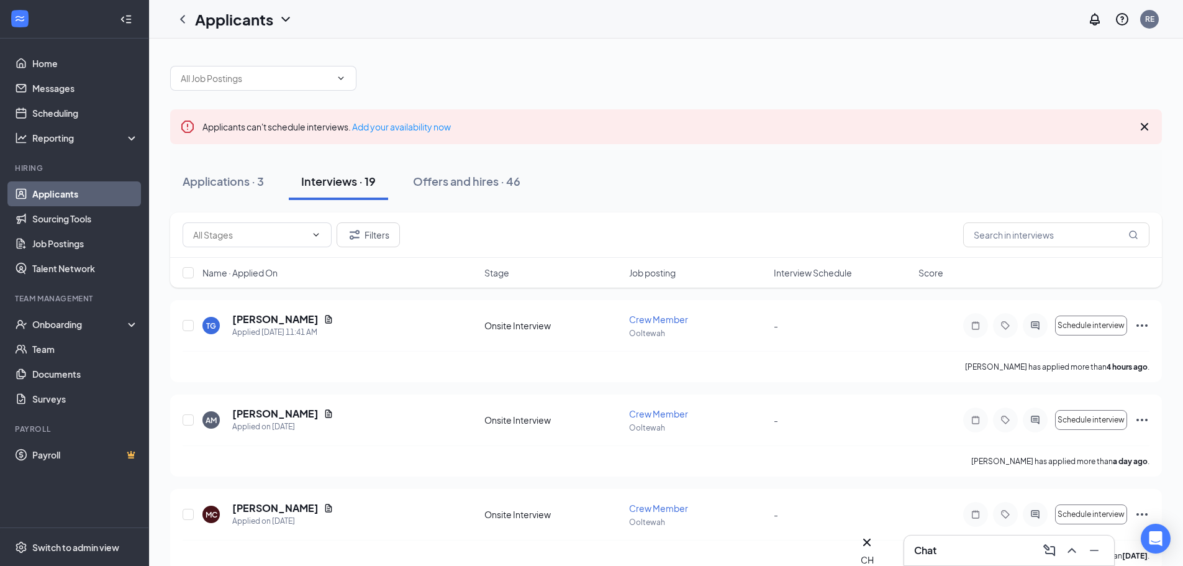
click at [114, 194] on link "Applicants" at bounding box center [85, 193] width 106 height 25
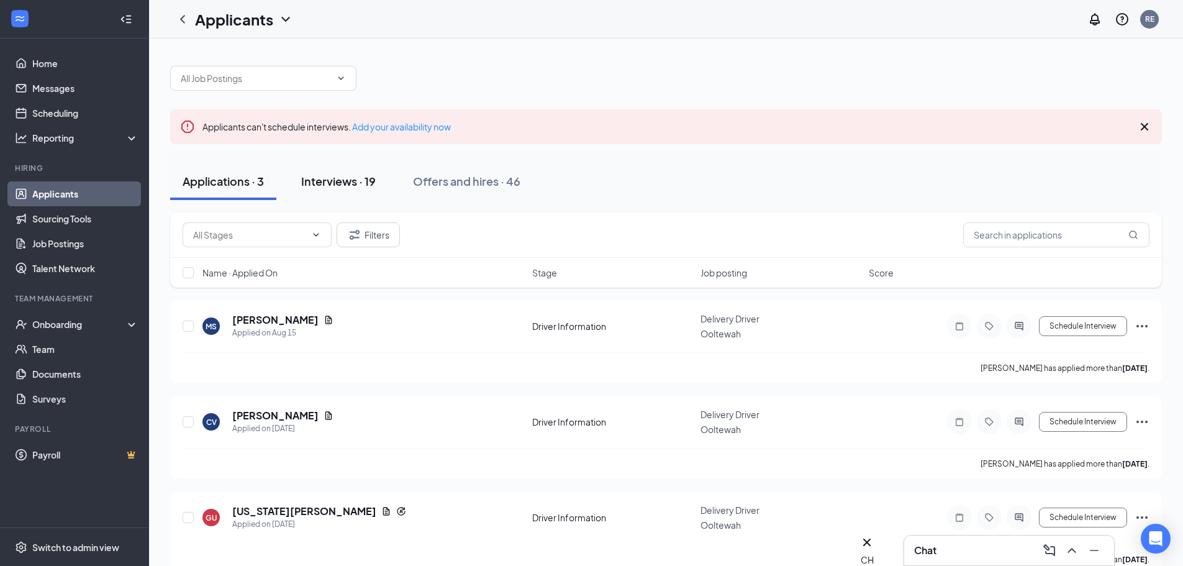
click at [342, 185] on div "Interviews · 19" at bounding box center [338, 181] width 74 height 16
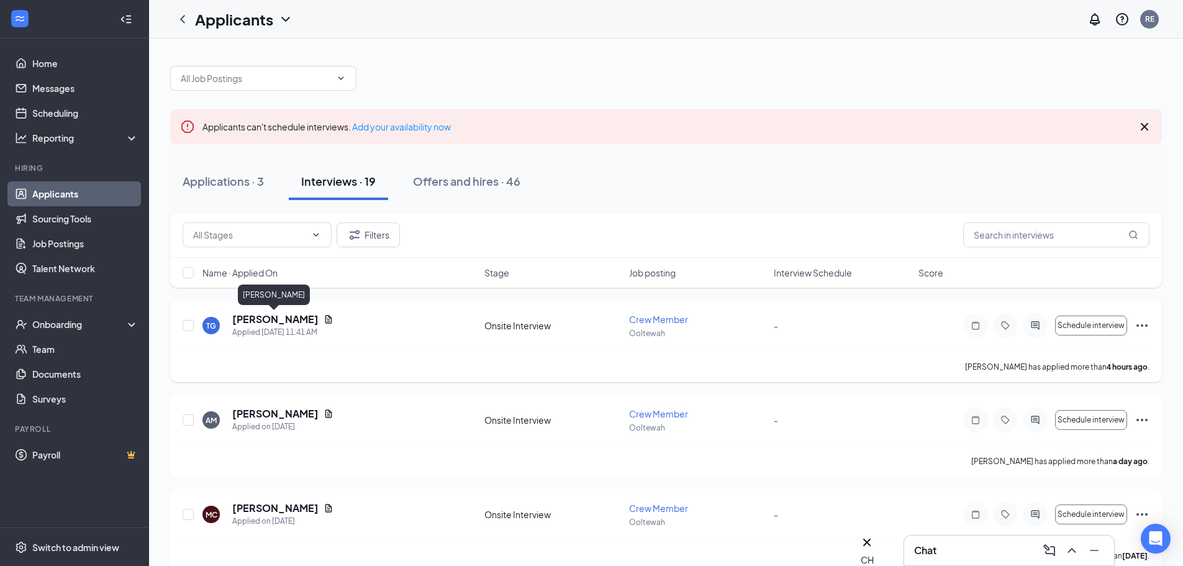
click at [278, 319] on h5 "[PERSON_NAME]" at bounding box center [275, 319] width 86 height 14
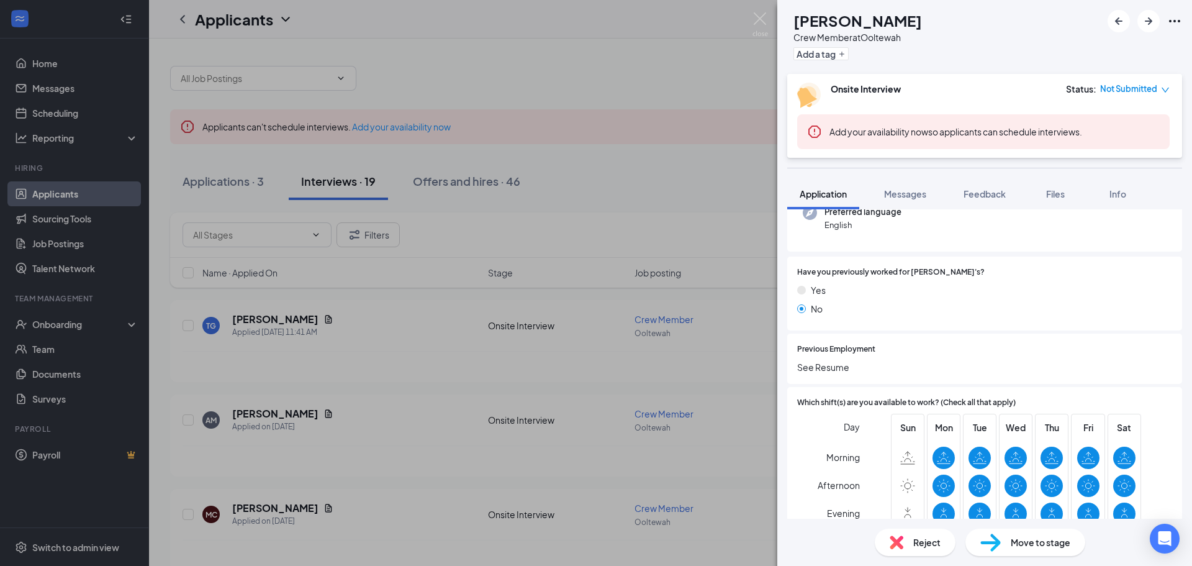
scroll to position [124, 0]
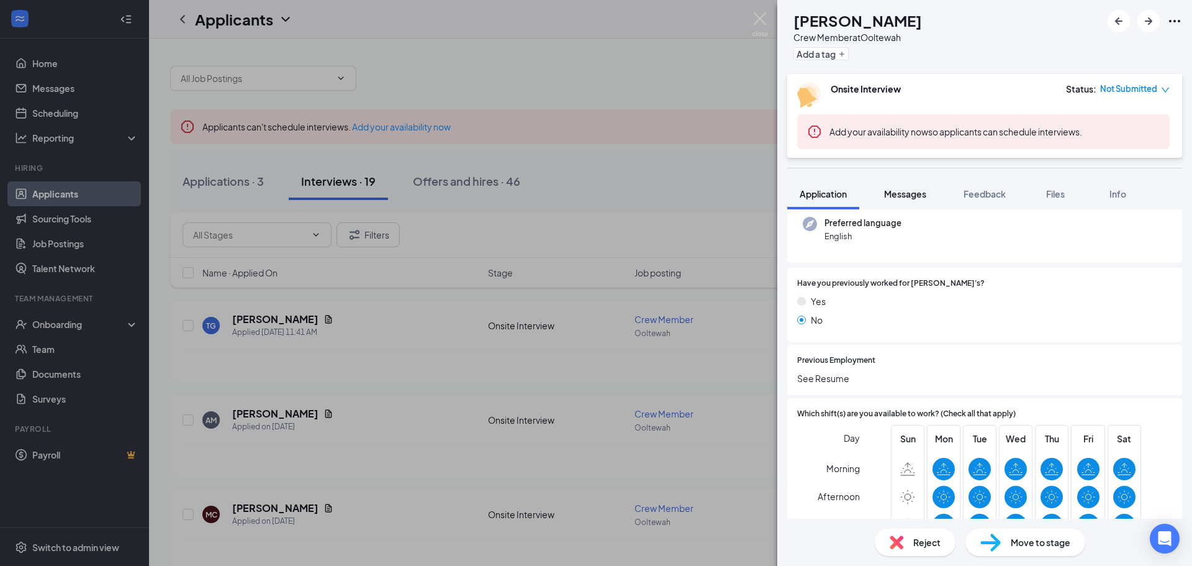
click at [894, 202] on button "Messages" at bounding box center [905, 193] width 67 height 31
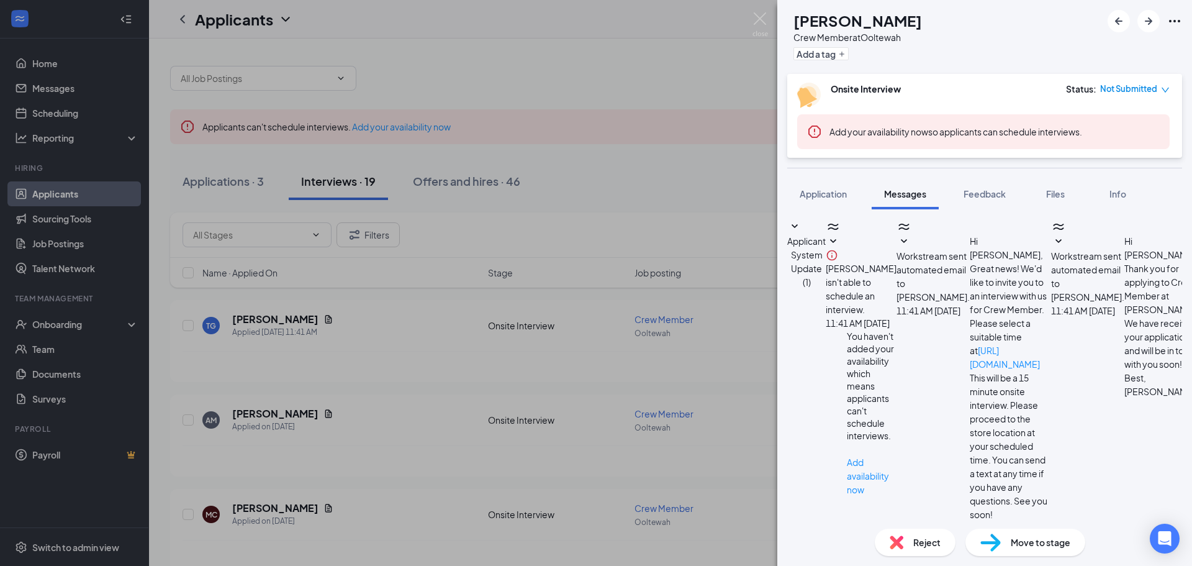
scroll to position [259, 0]
type textarea "J"
drag, startPoint x: 846, startPoint y: 410, endPoint x: 892, endPoint y: 428, distance: 49.1
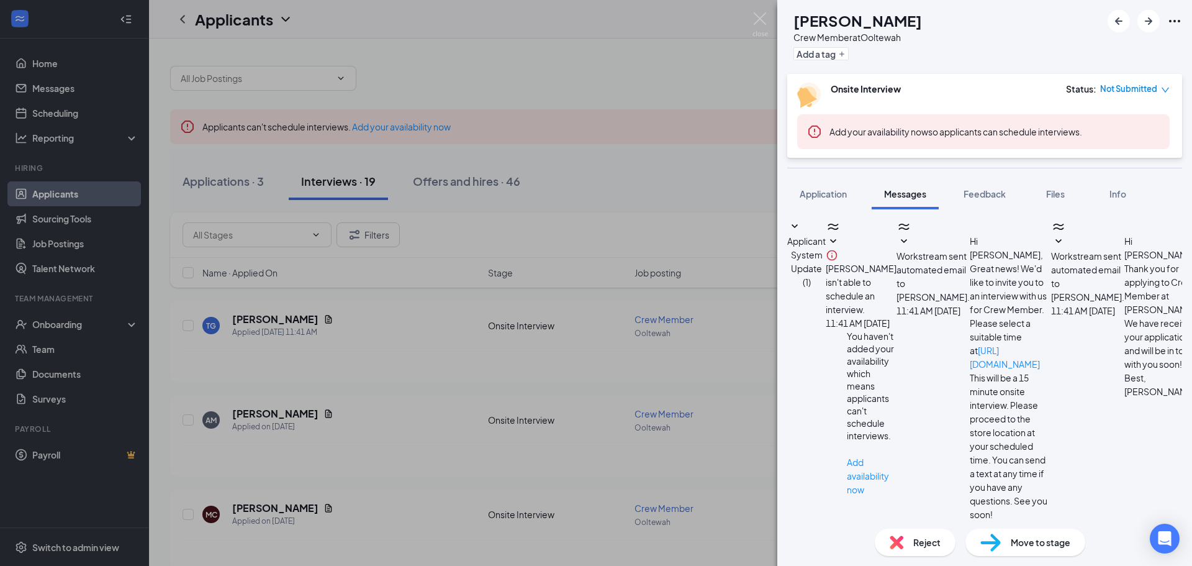
type textarea "Hi [PERSON_NAME], this is the manager from [PERSON_NAME]. So for crew member I …"
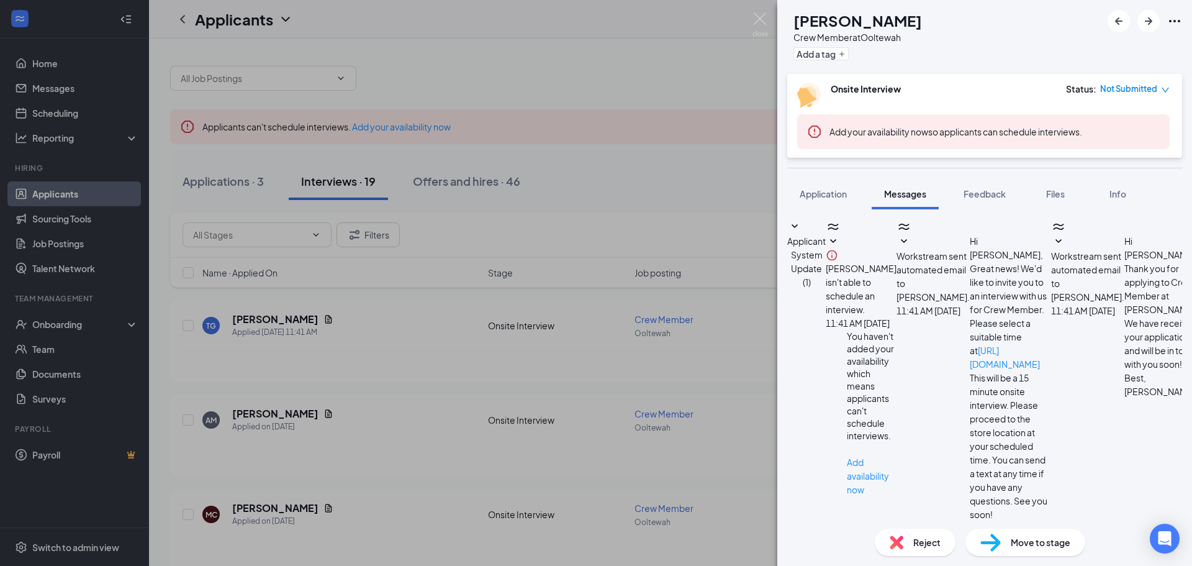
checkbox input "true"
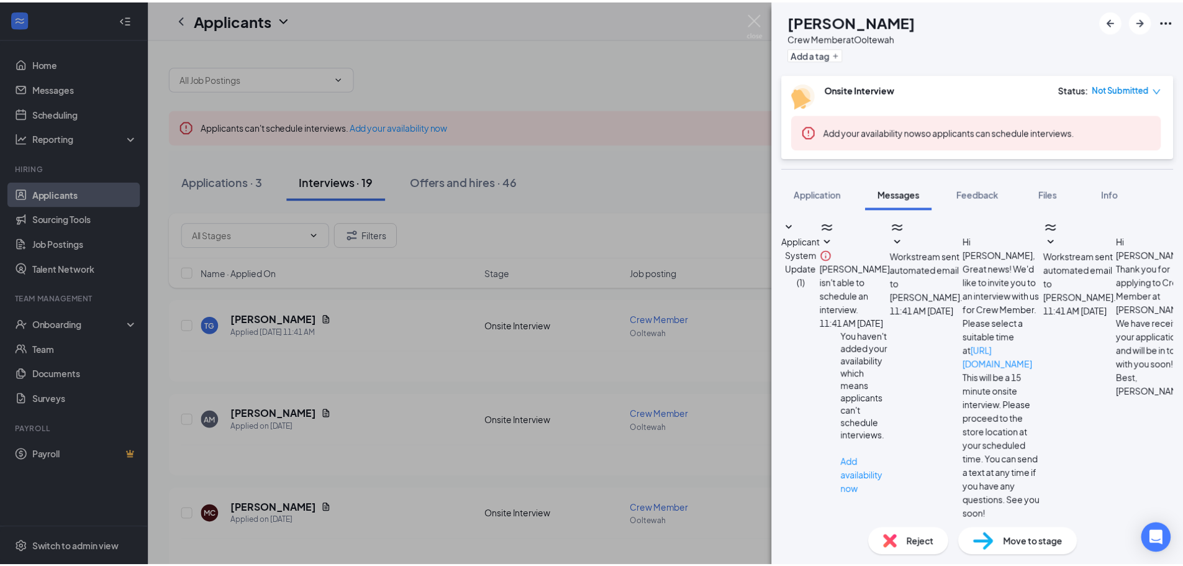
scroll to position [271, 0]
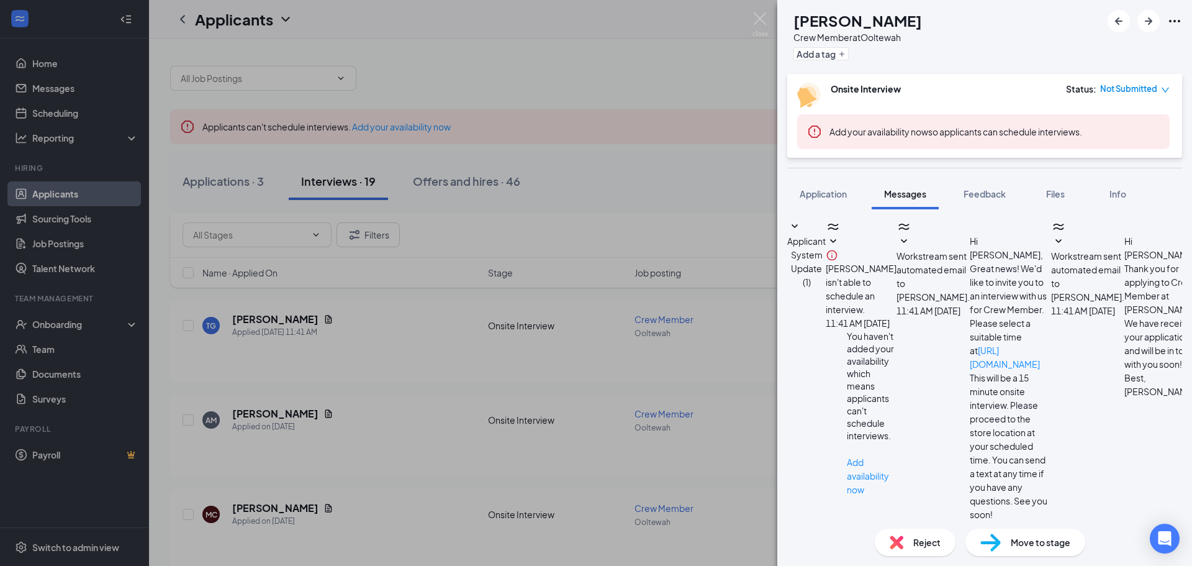
click at [673, 140] on div "TG [PERSON_NAME] Crew Member at Ooltewah Add a tag Onsite Interview Status : No…" at bounding box center [596, 283] width 1192 height 566
